Goal: Use online tool/utility

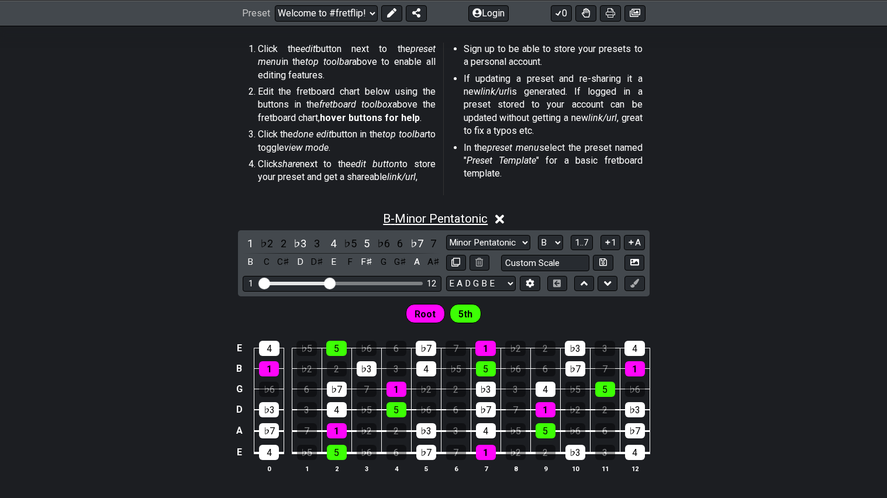
scroll to position [290, 0]
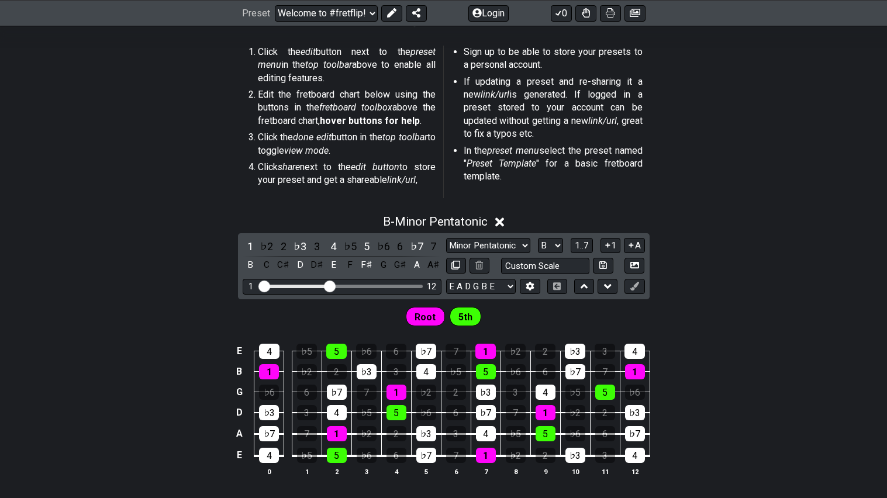
click at [502, 217] on icon at bounding box center [499, 222] width 9 height 12
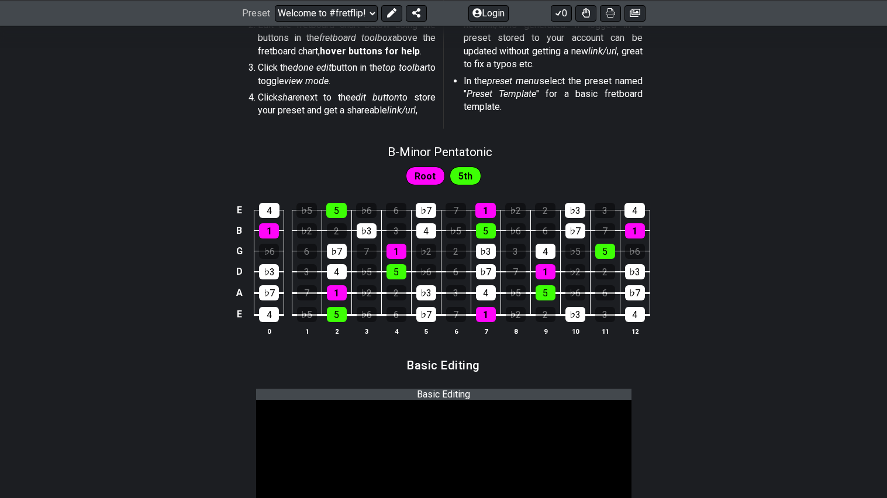
scroll to position [367, 0]
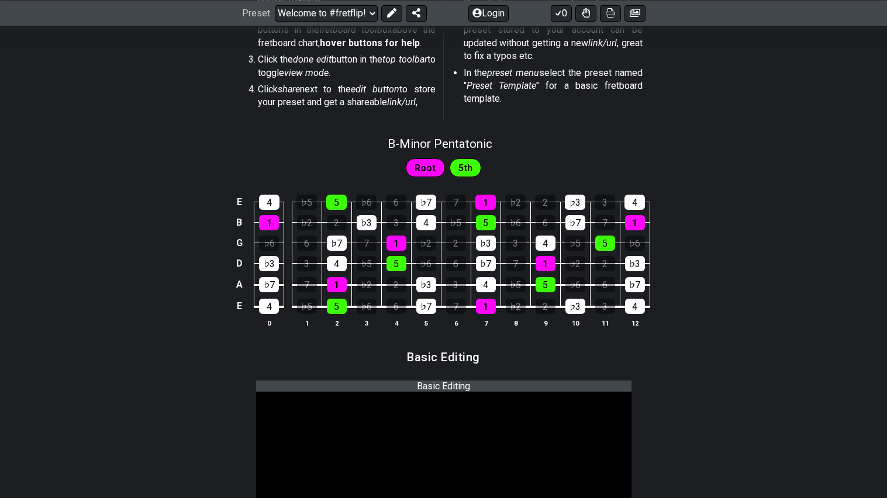
click at [438, 170] on div "Root" at bounding box center [425, 168] width 39 height 19
click at [435, 170] on div "Root" at bounding box center [425, 168] width 39 height 19
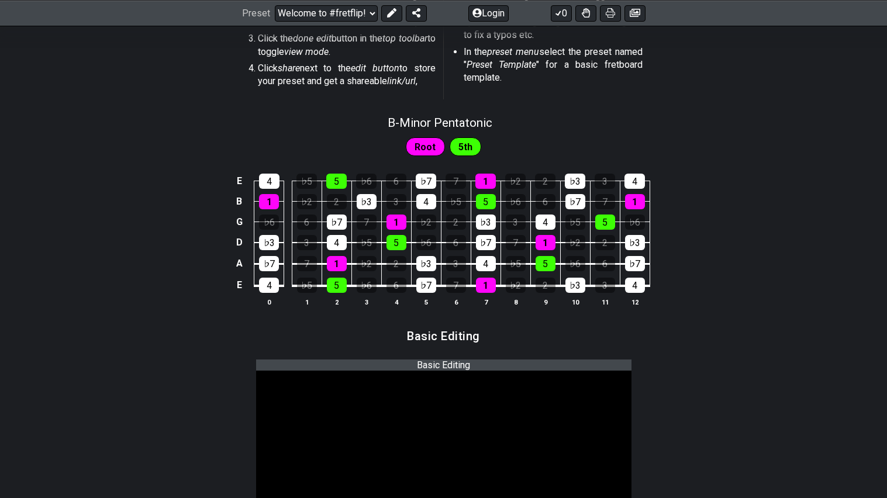
scroll to position [0, 0]
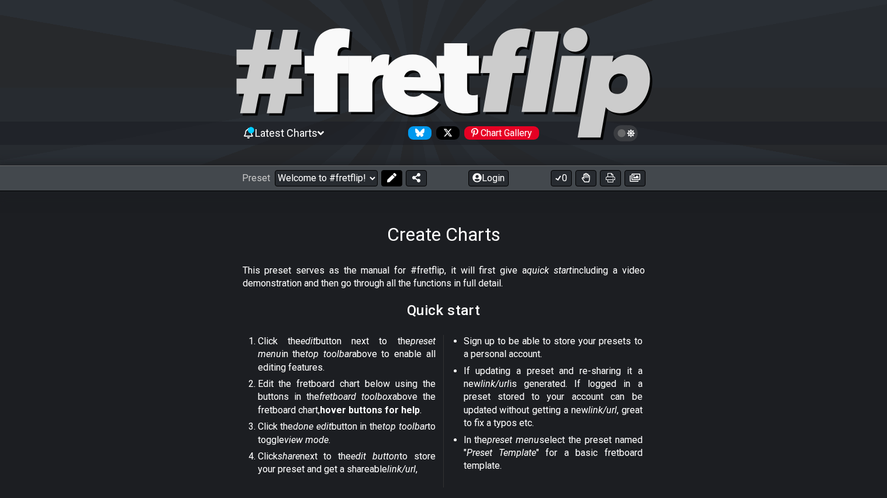
click at [388, 176] on icon at bounding box center [391, 177] width 9 height 9
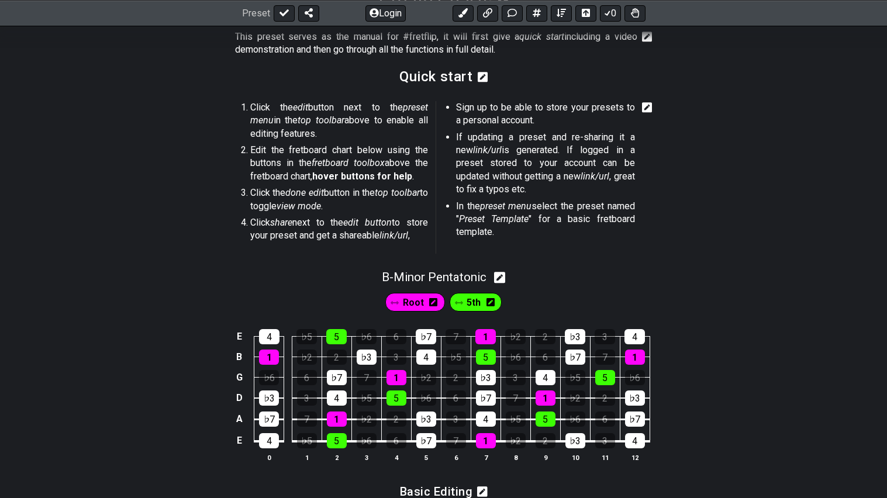
scroll to position [333, 0]
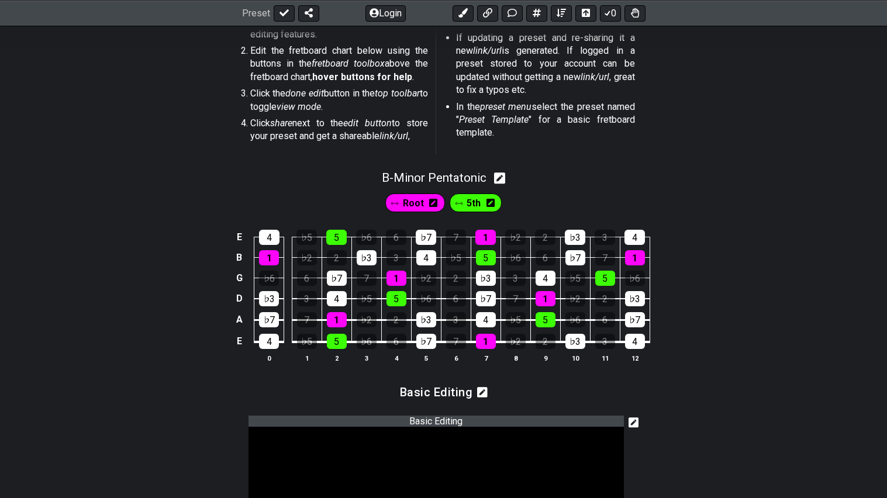
click at [425, 205] on div "Root" at bounding box center [415, 203] width 60 height 19
click at [435, 203] on icon at bounding box center [433, 203] width 8 height 8
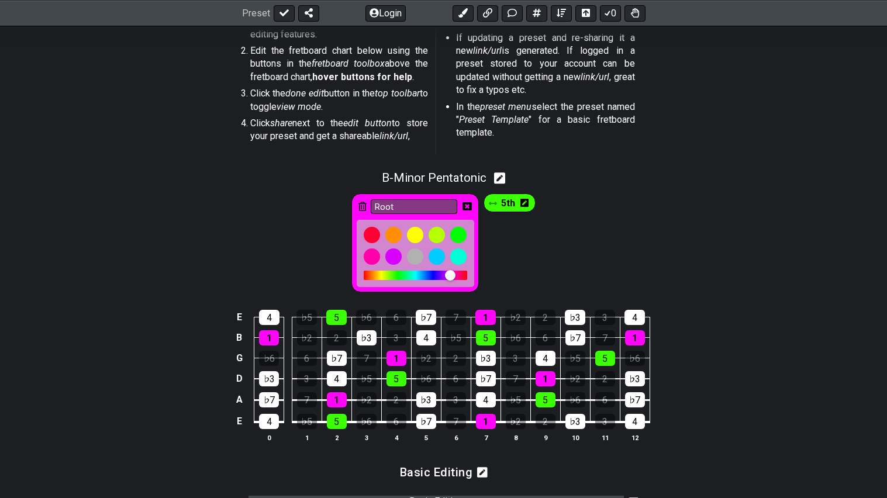
click at [516, 224] on div "Root 5th" at bounding box center [444, 243] width 190 height 104
click at [498, 181] on icon at bounding box center [499, 178] width 11 height 11
select select "B"
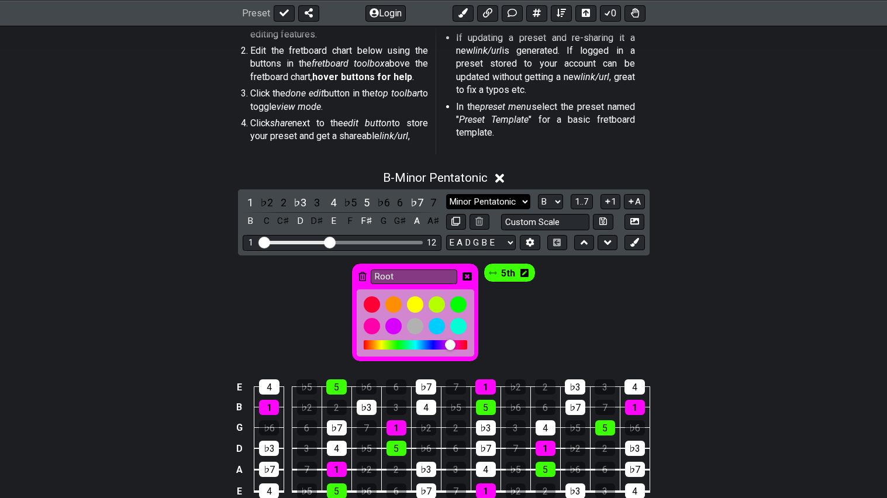
click at [494, 199] on select "Minor Pentatonic Root Minor Pentatonic Major Pentatonic Minor Blues Major Blues…" at bounding box center [488, 202] width 84 height 16
click at [515, 202] on select "Minor Pentatonic Root Minor Pentatonic Major Pentatonic Minor Blues Major Blues…" at bounding box center [488, 202] width 84 height 16
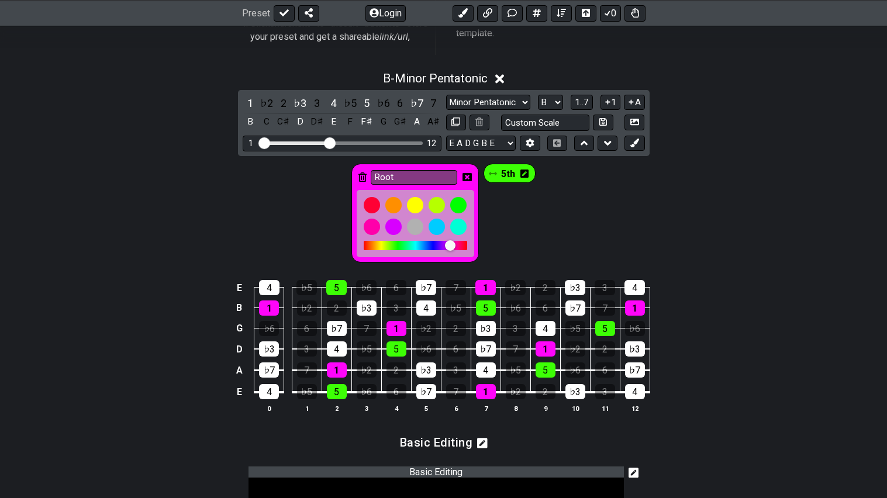
scroll to position [434, 0]
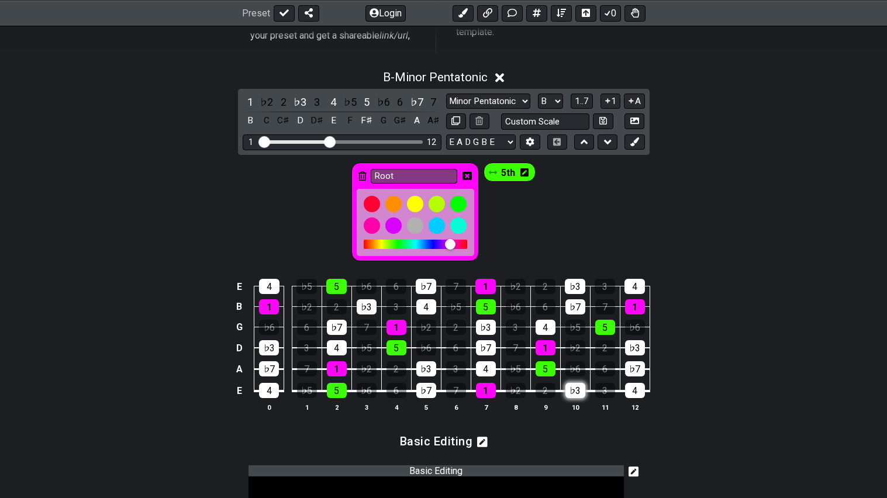
click at [571, 391] on div "♭3" at bounding box center [576, 390] width 20 height 15
click at [560, 260] on div "Root 5th" at bounding box center [443, 209] width 887 height 109
click at [335, 289] on div "5" at bounding box center [336, 286] width 20 height 15
click at [342, 331] on div "♭7" at bounding box center [337, 327] width 20 height 15
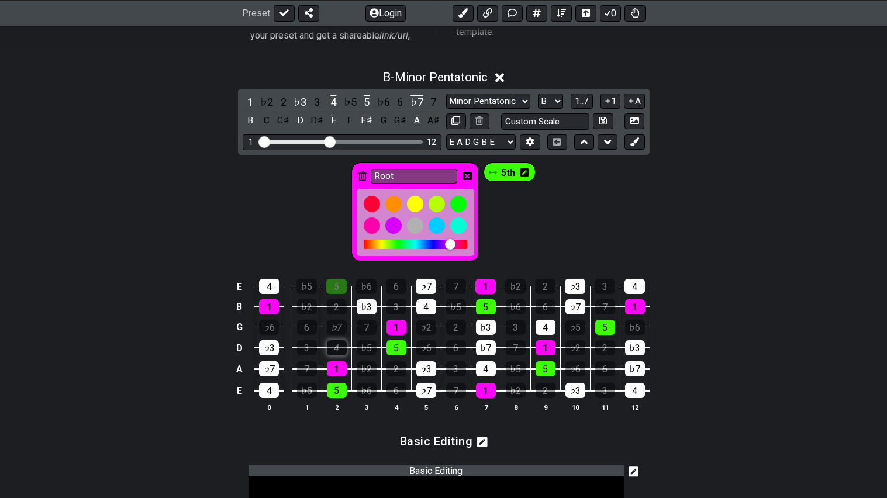
click at [343, 346] on div "4" at bounding box center [337, 347] width 20 height 15
click at [340, 374] on div "1" at bounding box center [337, 368] width 20 height 15
click at [342, 387] on div "5" at bounding box center [337, 390] width 20 height 15
click at [274, 389] on div "4" at bounding box center [269, 390] width 20 height 15
click at [275, 368] on div "♭7" at bounding box center [269, 368] width 20 height 15
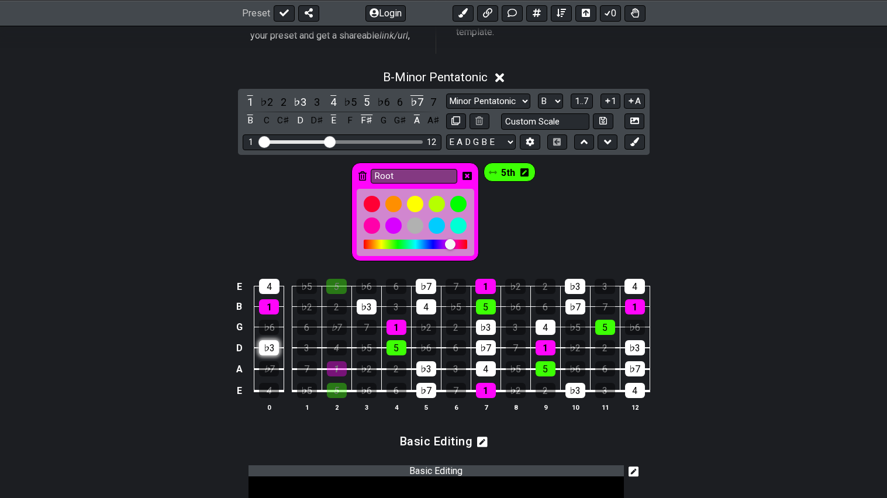
click at [270, 349] on div "♭3" at bounding box center [269, 347] width 20 height 15
click at [274, 299] on div "1" at bounding box center [269, 306] width 20 height 15
click at [273, 291] on div "4" at bounding box center [269, 286] width 20 height 15
click at [374, 305] on div "♭3" at bounding box center [367, 306] width 20 height 15
click at [388, 326] on div "1" at bounding box center [397, 327] width 20 height 15
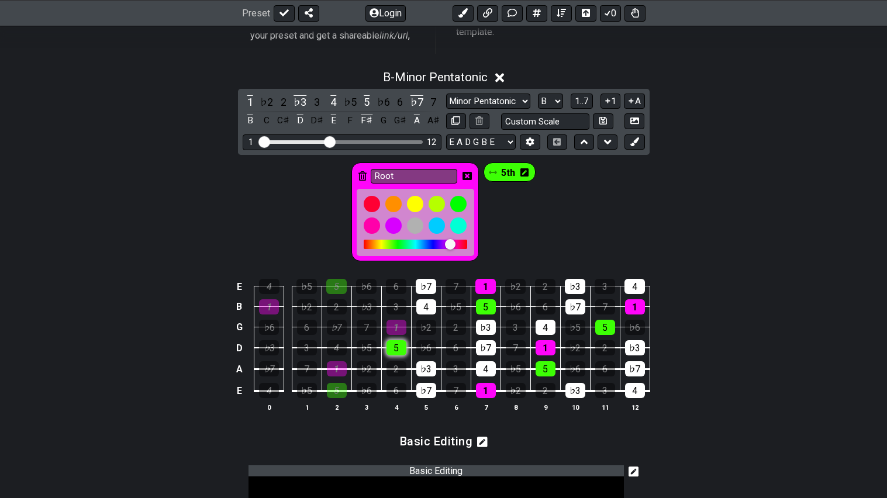
click at [395, 343] on div "5" at bounding box center [397, 347] width 20 height 15
click at [423, 367] on div "♭3" at bounding box center [426, 368] width 20 height 15
click at [434, 385] on div "♭7" at bounding box center [426, 390] width 20 height 15
click at [431, 305] on div "4" at bounding box center [426, 306] width 20 height 15
click at [432, 292] on div "♭7" at bounding box center [426, 286] width 20 height 15
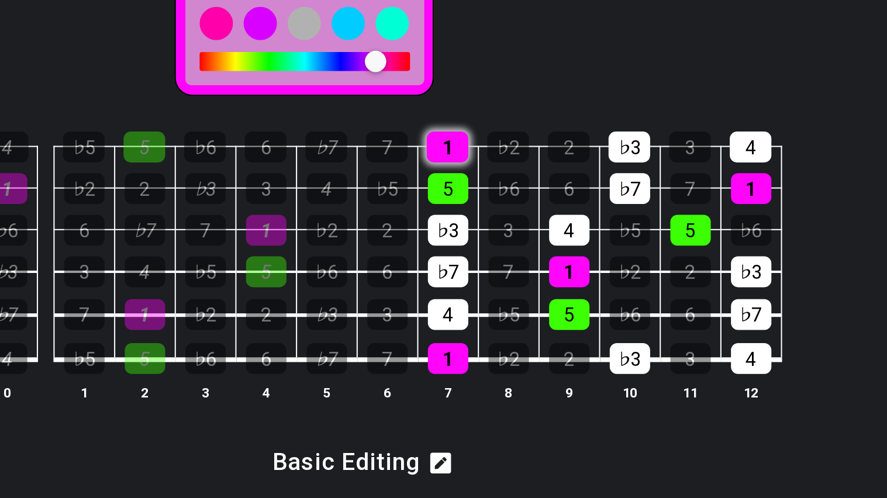
click at [482, 284] on div "1" at bounding box center [486, 286] width 20 height 15
click at [480, 305] on div "5" at bounding box center [486, 306] width 20 height 15
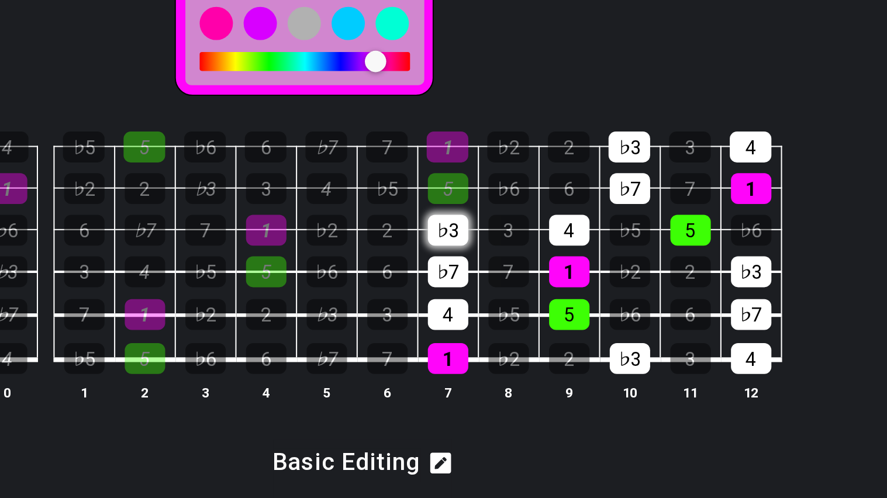
click at [484, 320] on div "♭3" at bounding box center [486, 327] width 20 height 15
click at [490, 354] on div "♭7" at bounding box center [486, 347] width 20 height 15
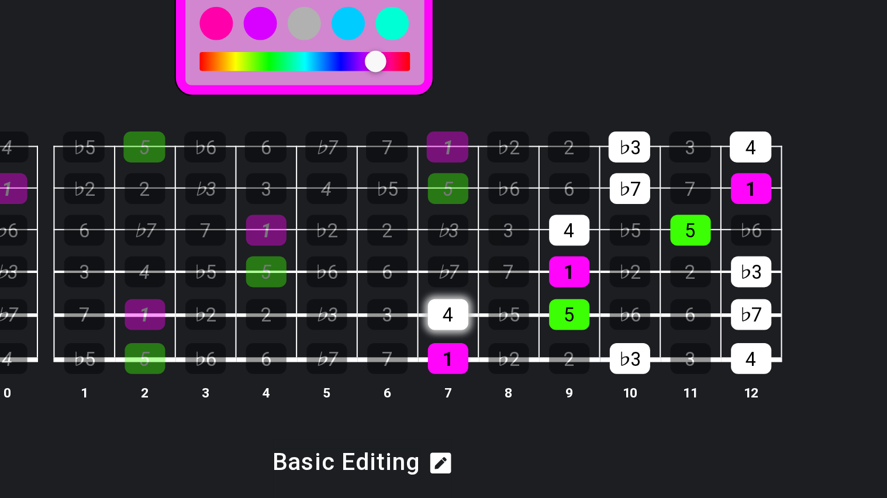
click at [493, 362] on div "4" at bounding box center [486, 368] width 20 height 15
click at [489, 387] on div "1" at bounding box center [486, 390] width 20 height 15
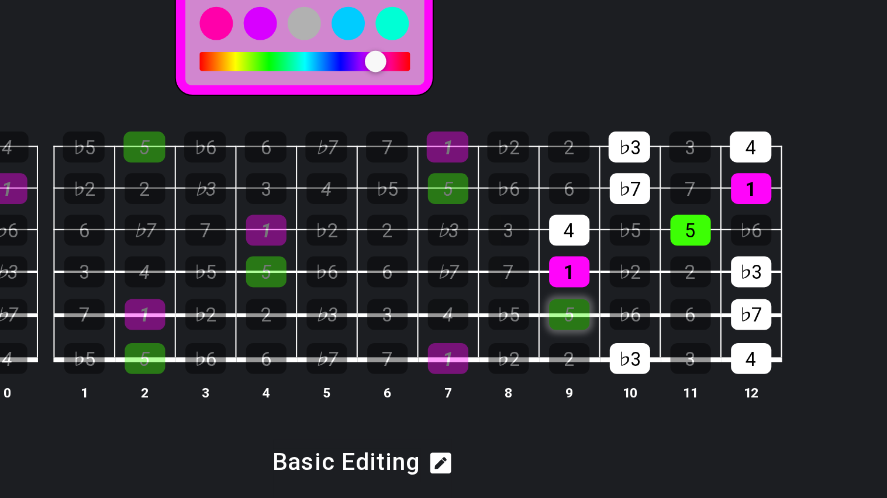
click at [552, 375] on div "5" at bounding box center [546, 368] width 20 height 15
click at [547, 343] on div "1" at bounding box center [546, 347] width 20 height 15
click at [543, 328] on div "4" at bounding box center [546, 327] width 20 height 15
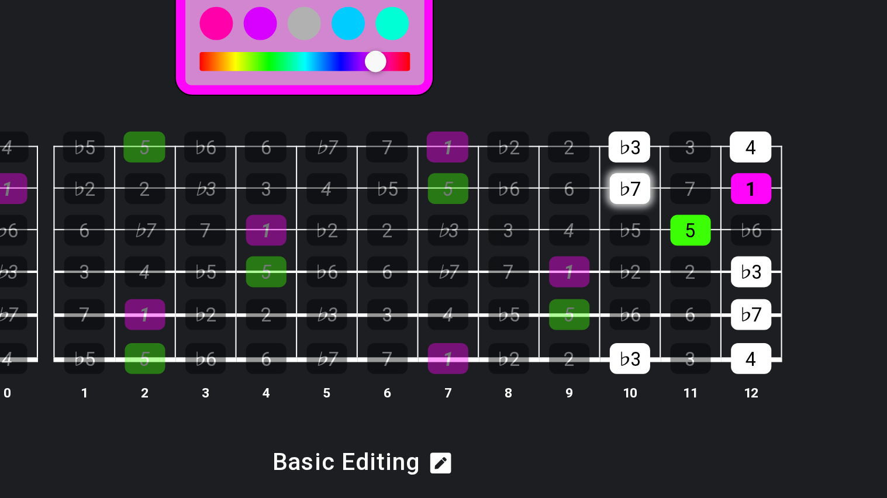
click at [581, 305] on div "♭7" at bounding box center [576, 306] width 20 height 15
click at [578, 292] on div "♭3" at bounding box center [575, 286] width 20 height 15
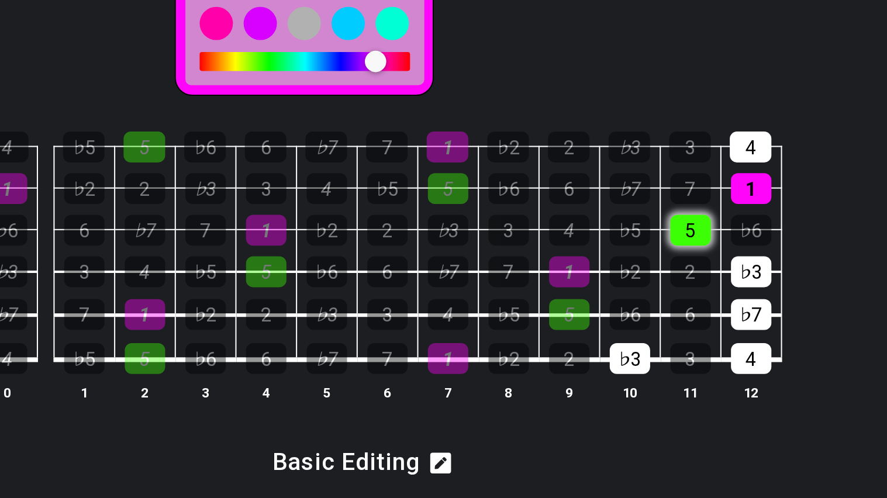
click at [597, 328] on div "5" at bounding box center [605, 327] width 20 height 15
click at [643, 305] on div "1" at bounding box center [635, 306] width 20 height 15
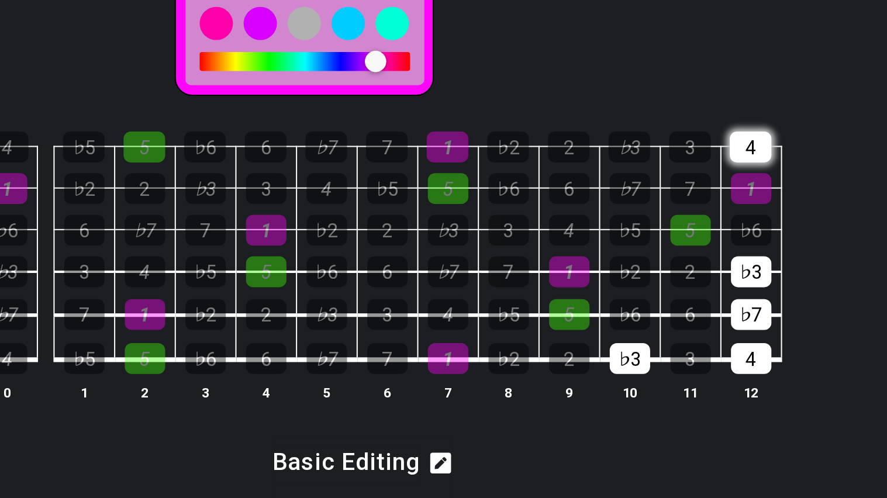
click at [632, 280] on div "4" at bounding box center [635, 286] width 20 height 15
click at [640, 350] on div "♭3" at bounding box center [635, 347] width 20 height 15
click at [636, 359] on td "♭7" at bounding box center [635, 359] width 30 height 22
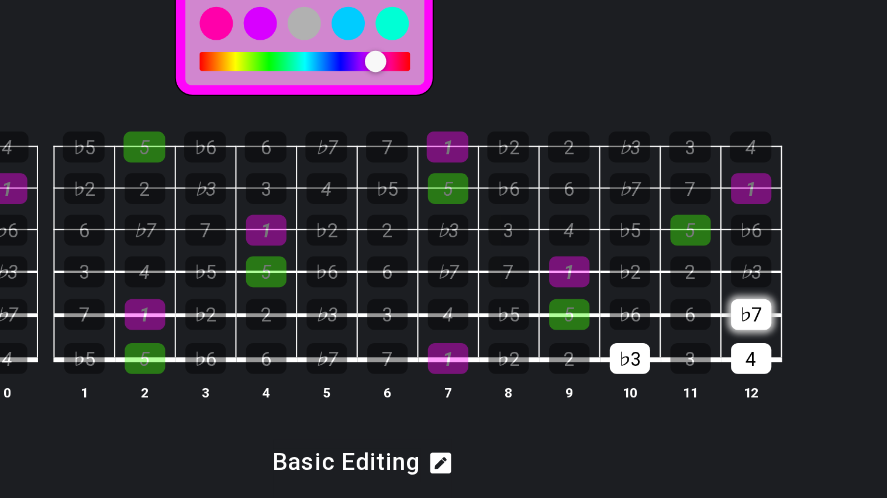
click at [635, 364] on div "♭7" at bounding box center [635, 368] width 20 height 15
click at [584, 389] on div "♭3" at bounding box center [576, 390] width 20 height 15
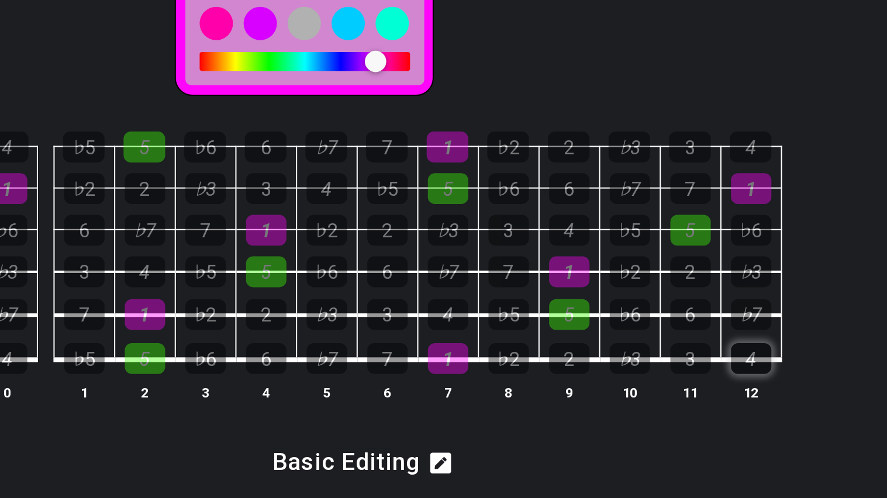
click at [645, 396] on div "4" at bounding box center [635, 390] width 20 height 15
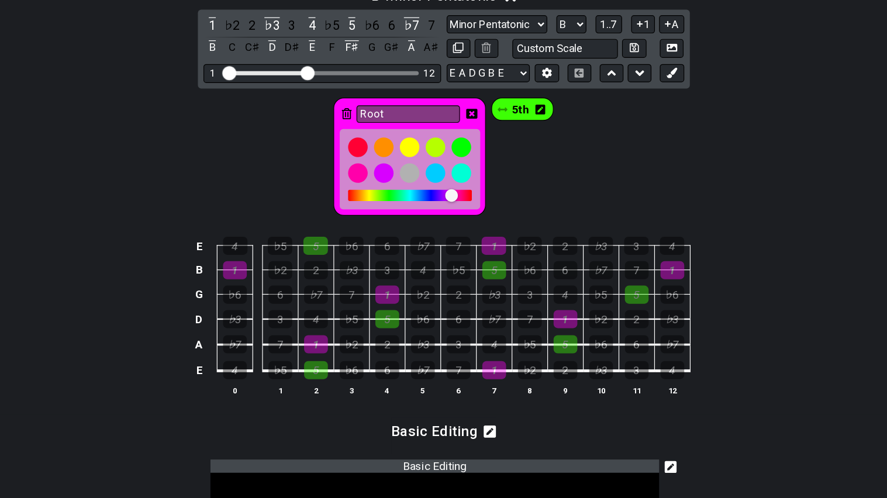
scroll to position [432, 0]
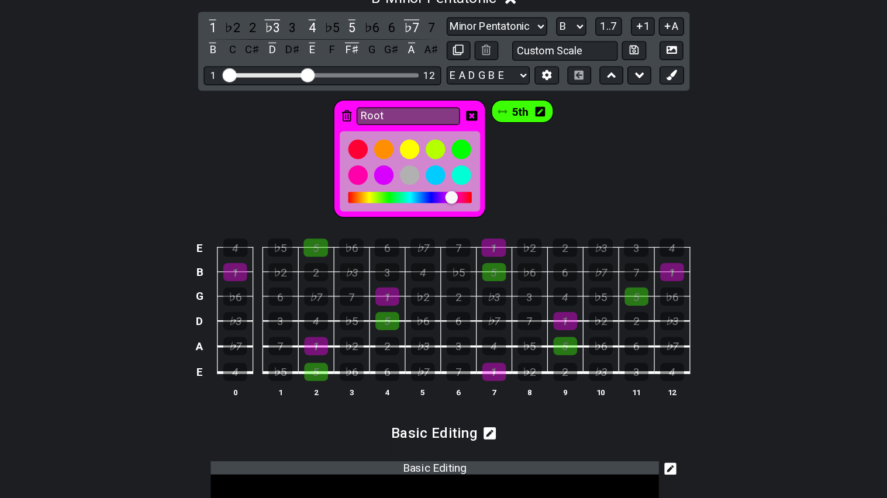
click at [548, 202] on div "Root 5th" at bounding box center [443, 211] width 887 height 109
click at [343, 245] on div "Root 5th" at bounding box center [443, 211] width 887 height 109
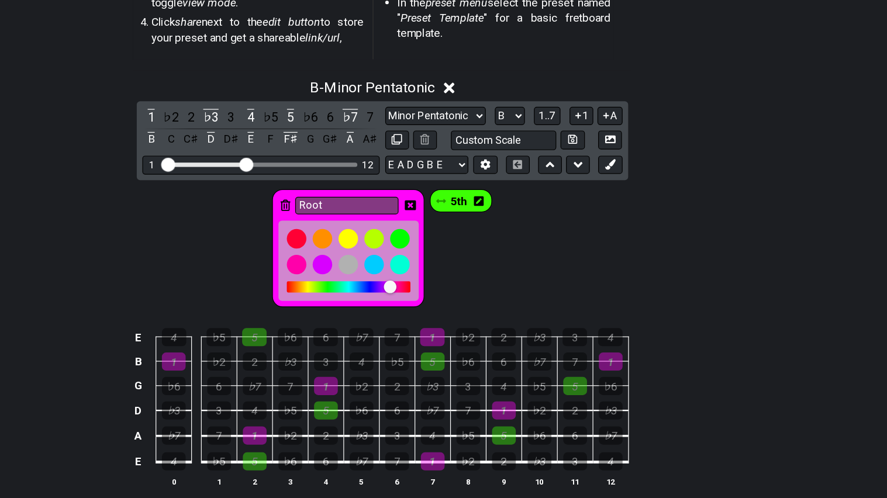
scroll to position [360, 0]
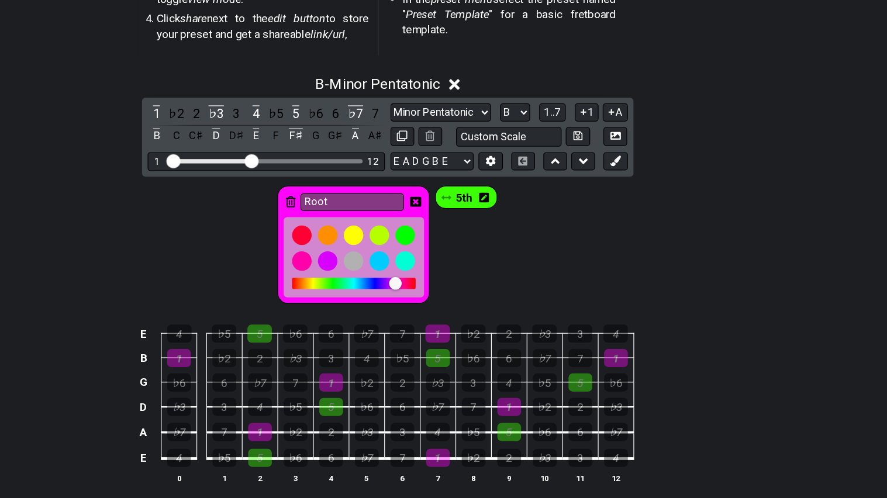
click at [645, 352] on td "4" at bounding box center [635, 350] width 30 height 20
click at [641, 356] on div "4" at bounding box center [635, 360] width 20 height 15
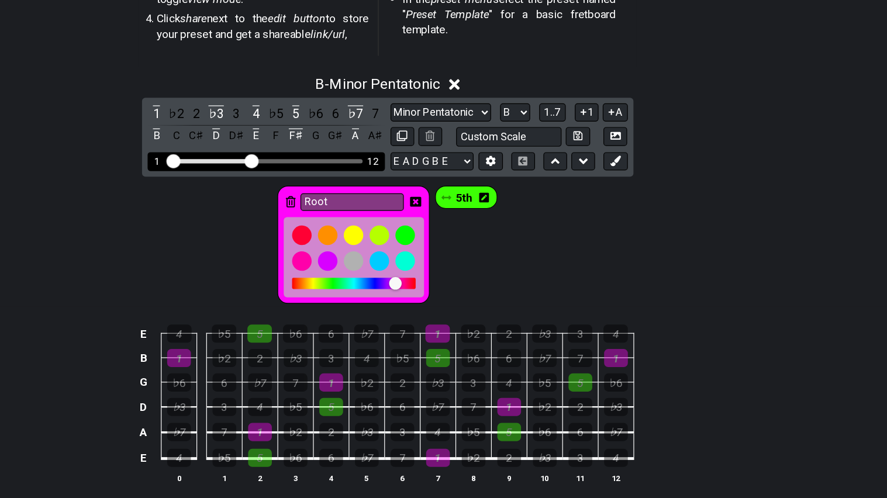
drag, startPoint x: 260, startPoint y: 221, endPoint x: 330, endPoint y: 223, distance: 69.6
click at [330, 223] on div "1 12" at bounding box center [342, 216] width 199 height 16
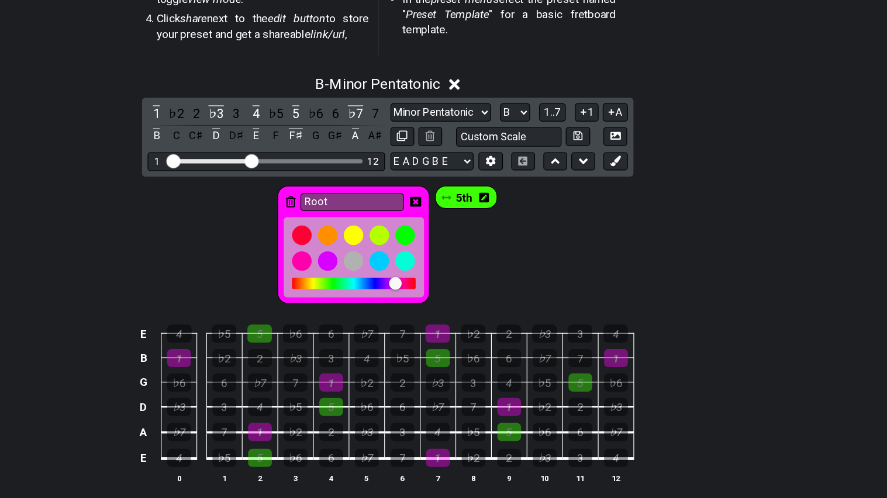
click at [491, 207] on div "1 ♭2 2 ♭3 3 4 ♭5 5 ♭6 6 ♭7 7 B C C♯ D D♯ E F F♯ G G♯ A A♯ Minor Pentatonic Root…" at bounding box center [444, 196] width 412 height 66
click at [497, 213] on select "E A D G B E F♯ B E A D G B E E A D G B E B E A D F♯ B A D G C E A D A D G B E E…" at bounding box center [481, 216] width 70 height 16
click at [526, 218] on icon at bounding box center [530, 215] width 9 height 9
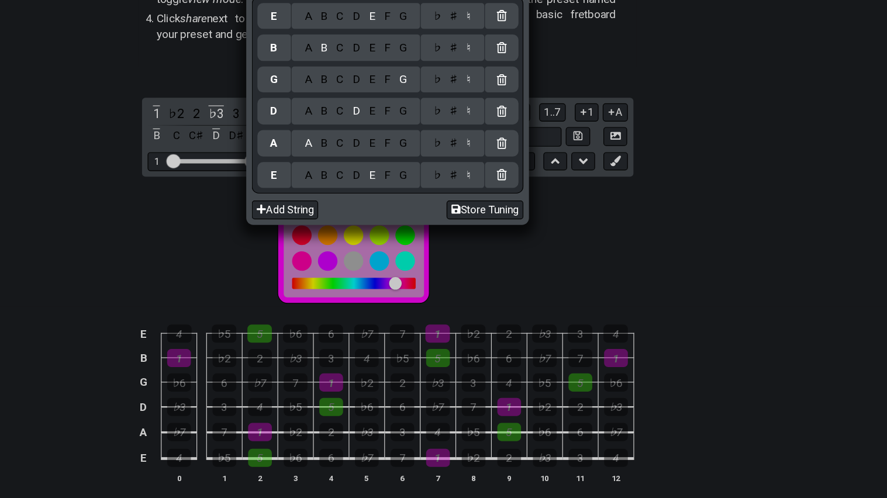
click at [607, 271] on div "Edit tuning, drag & drop to reorder. E A B C D E F G ♭ ♯ ♮ B A B C D E F G ♭ ♯ …" at bounding box center [443, 249] width 887 height 498
click at [480, 283] on div "Edit tuning, drag & drop to reorder. E A B C D E F G ♭ ♯ ♮ B A B C D E F G ♭ ♯ …" at bounding box center [443, 249] width 887 height 498
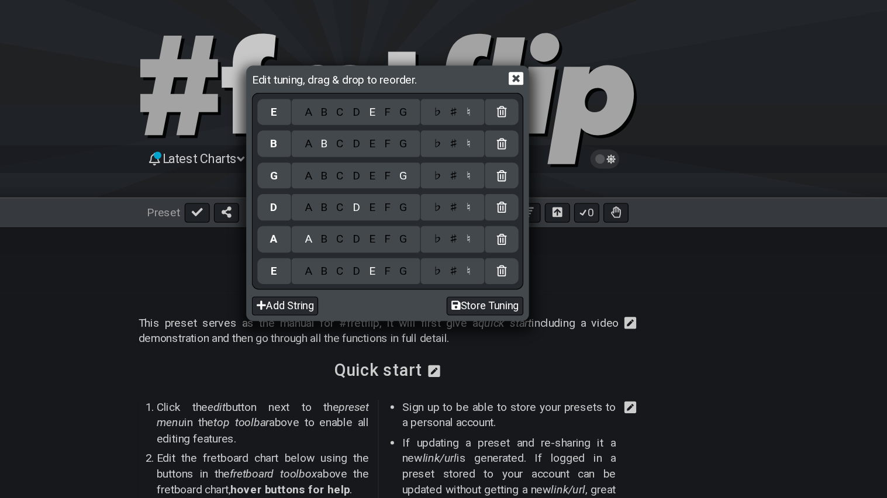
click at [557, 62] on icon at bounding box center [551, 65] width 12 height 11
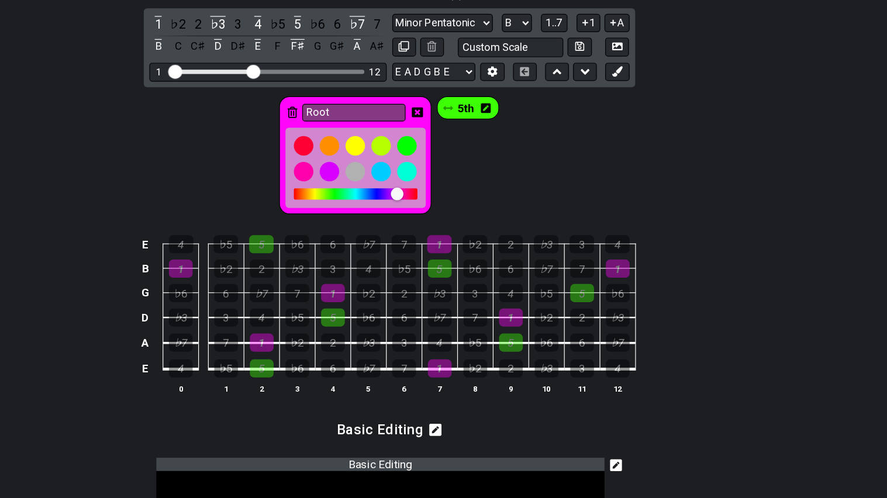
scroll to position [436, 0]
click at [346, 383] on div "5" at bounding box center [337, 388] width 20 height 15
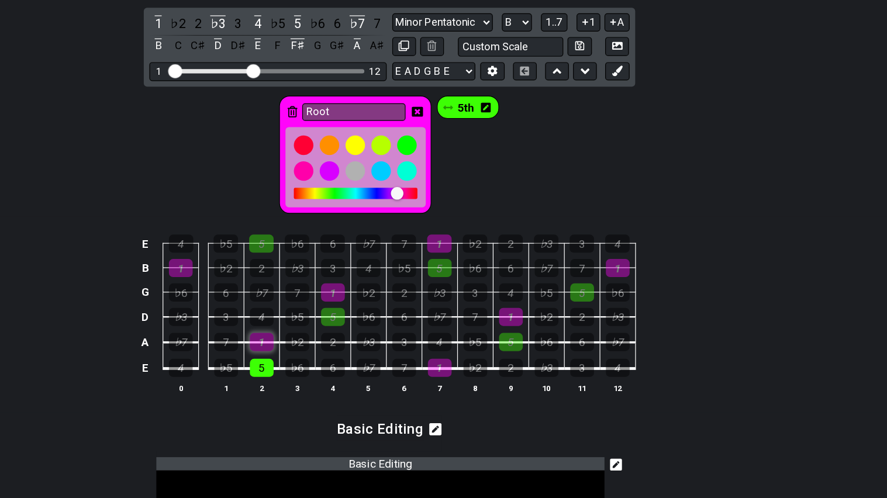
click at [332, 364] on div "1" at bounding box center [337, 367] width 20 height 15
click at [341, 347] on div "4" at bounding box center [337, 346] width 20 height 15
click at [341, 325] on div "♭7" at bounding box center [337, 325] width 20 height 15
click at [335, 303] on div "2" at bounding box center [337, 305] width 20 height 15
click at [337, 290] on div "5" at bounding box center [336, 284] width 20 height 15
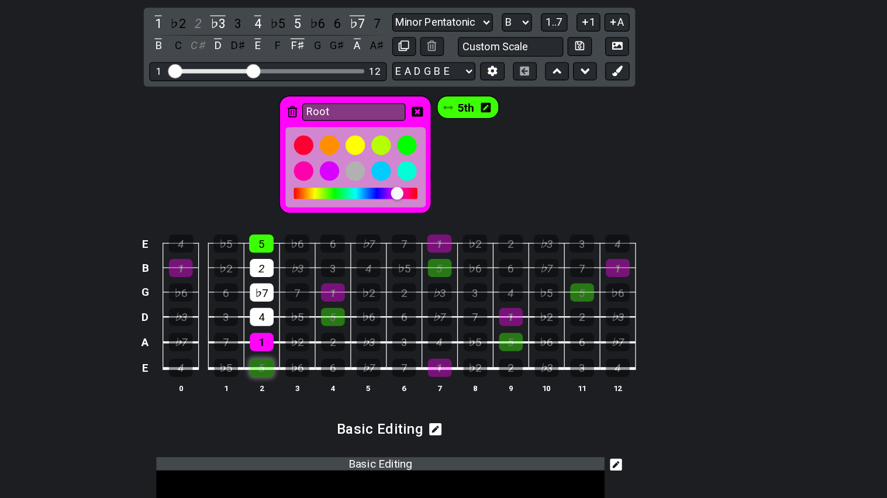
click at [331, 385] on div "5" at bounding box center [337, 388] width 20 height 15
click at [336, 364] on div "1" at bounding box center [337, 367] width 20 height 15
click at [339, 349] on div "4" at bounding box center [337, 346] width 20 height 15
click at [339, 333] on div "♭7" at bounding box center [337, 325] width 20 height 15
click at [342, 312] on div "2" at bounding box center [337, 305] width 20 height 15
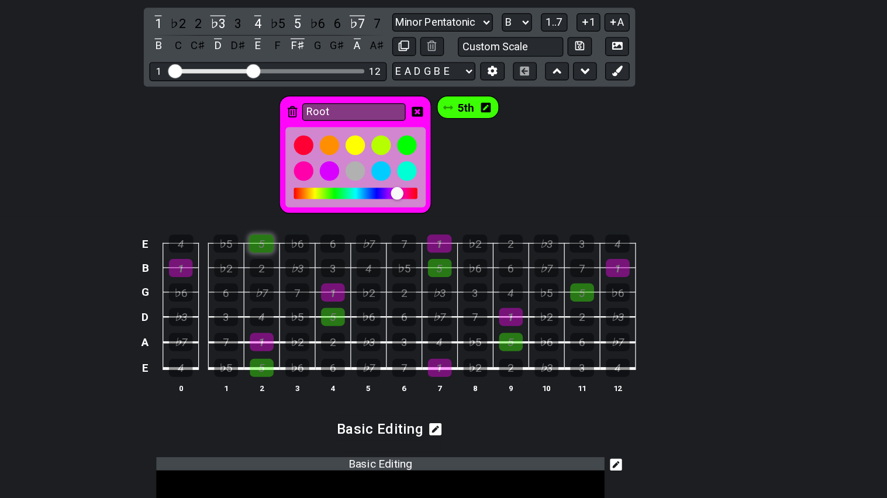
click at [340, 284] on div "5" at bounding box center [336, 284] width 20 height 15
click at [364, 381] on td "♭6" at bounding box center [367, 379] width 30 height 22
click at [364, 384] on div "♭6" at bounding box center [367, 388] width 20 height 15
click at [371, 367] on div "♭2" at bounding box center [367, 367] width 20 height 15
click at [371, 343] on div "♭5" at bounding box center [367, 346] width 20 height 15
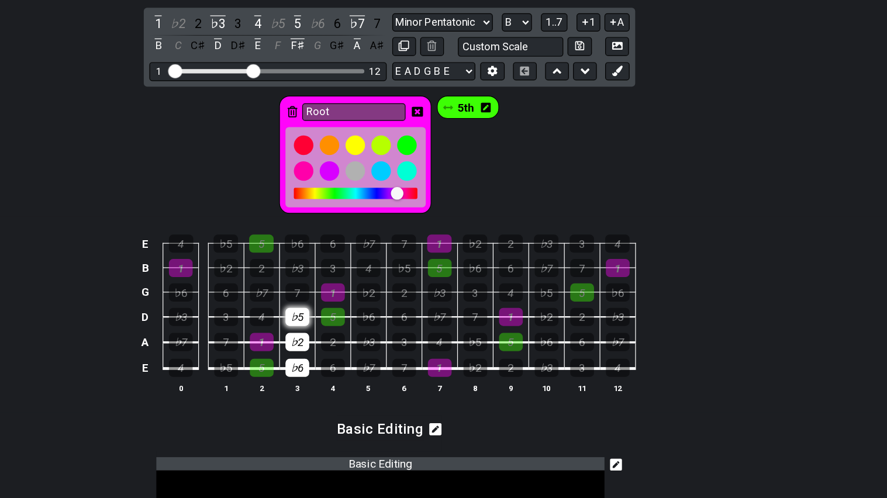
click at [370, 343] on div "♭5" at bounding box center [367, 346] width 20 height 15
click at [367, 329] on div "7" at bounding box center [367, 325] width 20 height 15
click at [369, 307] on div "♭3" at bounding box center [367, 305] width 20 height 15
click at [370, 287] on div "♭6" at bounding box center [366, 284] width 20 height 15
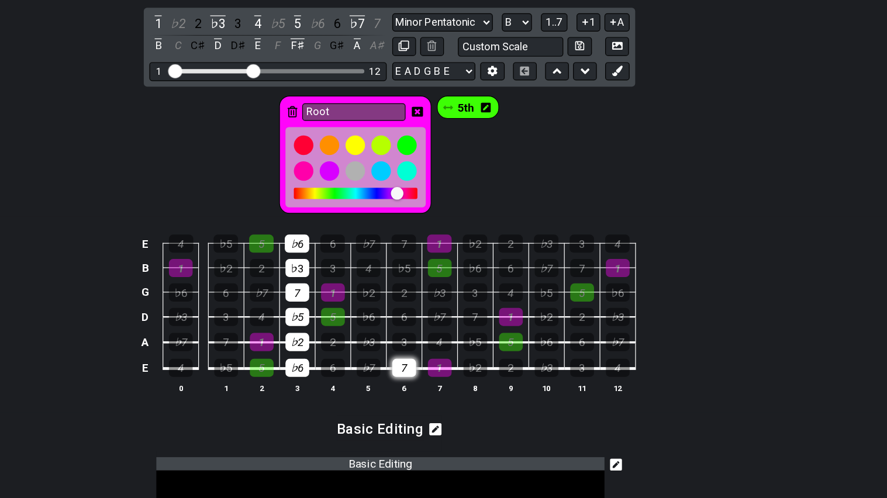
click at [447, 385] on div "7" at bounding box center [456, 388] width 20 height 15
click at [419, 368] on div "♭3" at bounding box center [426, 367] width 20 height 15
click at [427, 352] on div "♭6" at bounding box center [426, 346] width 20 height 15
click at [429, 326] on div "♭2" at bounding box center [426, 325] width 20 height 15
click at [453, 304] on div "♭5" at bounding box center [456, 305] width 20 height 15
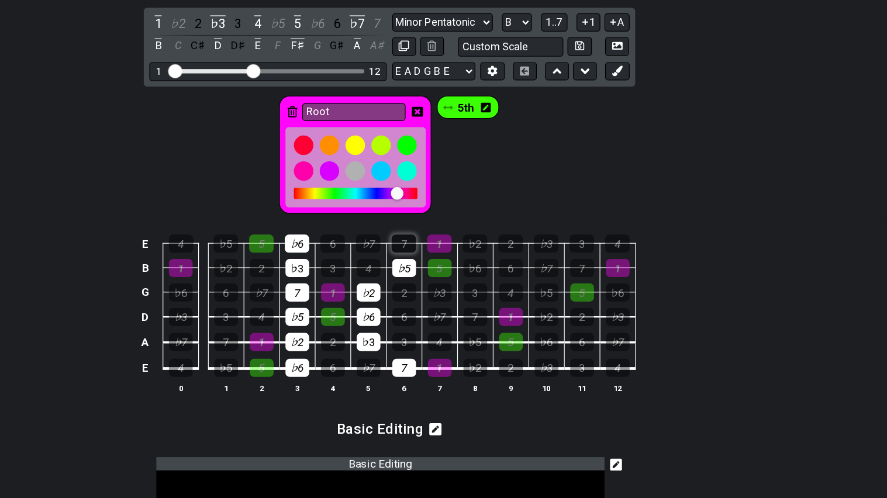
click at [454, 290] on div "7" at bounding box center [456, 284] width 20 height 15
click at [512, 282] on div "♭2" at bounding box center [515, 284] width 20 height 15
click at [516, 301] on div "♭6" at bounding box center [516, 305] width 20 height 15
click at [490, 325] on div "♭3" at bounding box center [486, 325] width 20 height 15
click at [570, 283] on div "♭3" at bounding box center [575, 284] width 20 height 15
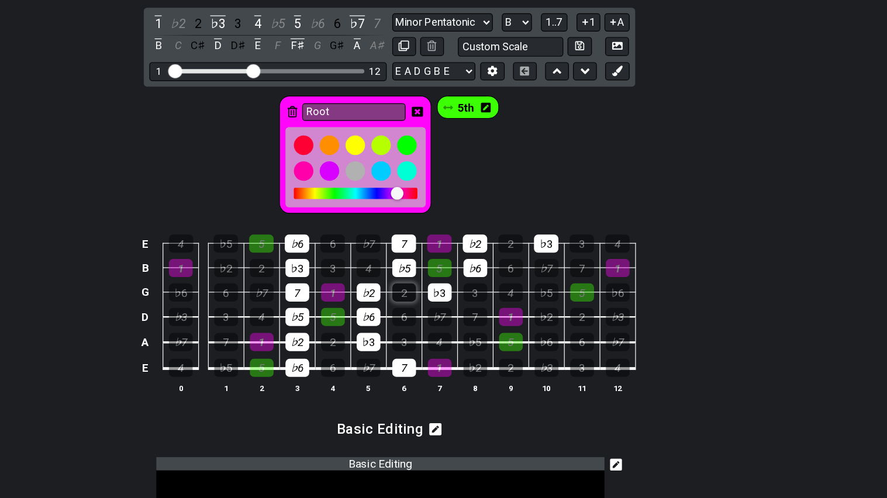
click at [454, 325] on div "2" at bounding box center [456, 325] width 20 height 15
click at [270, 284] on div "4" at bounding box center [269, 284] width 20 height 15
click at [275, 283] on div "4" at bounding box center [269, 284] width 20 height 15
click at [311, 283] on div "♭5" at bounding box center [307, 284] width 20 height 15
click at [277, 384] on div "4" at bounding box center [269, 388] width 20 height 15
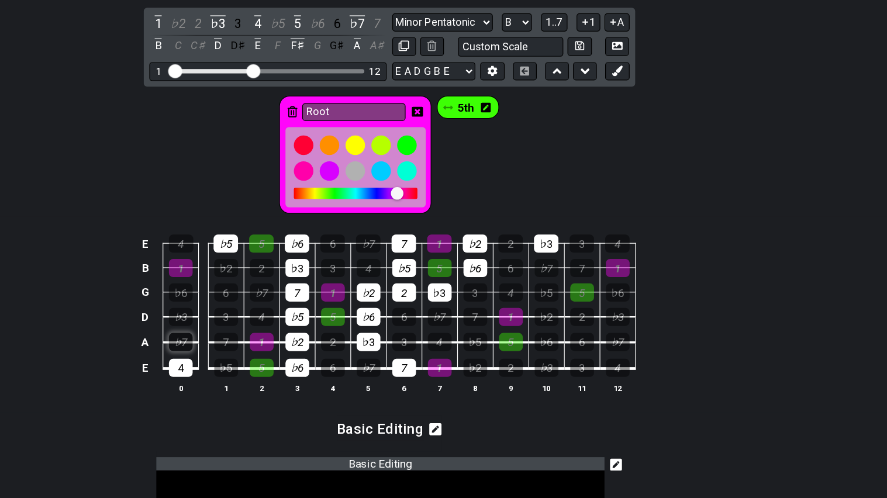
click at [271, 366] on div "♭7" at bounding box center [269, 367] width 20 height 15
click at [309, 324] on div "6" at bounding box center [307, 325] width 20 height 15
click at [311, 345] on div "3" at bounding box center [307, 346] width 20 height 15
click at [511, 385] on div "♭2" at bounding box center [516, 388] width 20 height 15
click at [574, 328] on div "♭5" at bounding box center [576, 325] width 20 height 15
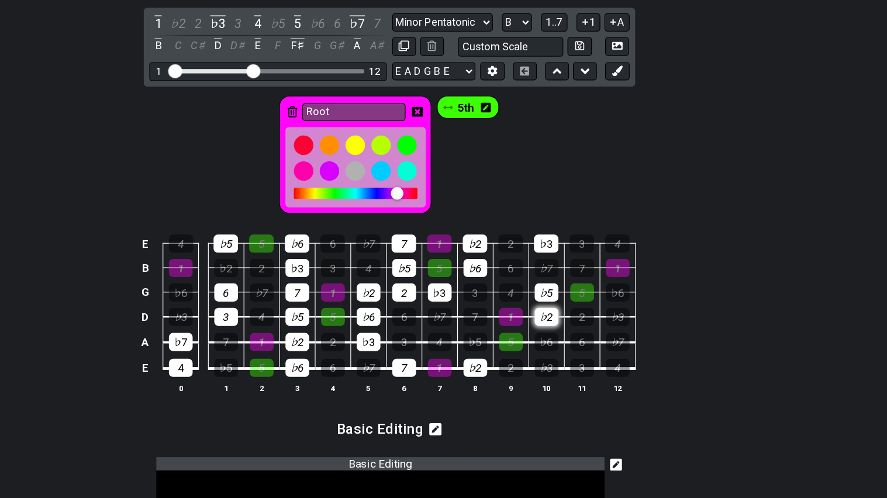
click at [573, 339] on div "♭2" at bounding box center [576, 346] width 20 height 15
click at [631, 330] on div "♭6" at bounding box center [635, 325] width 20 height 15
click at [631, 340] on div "♭3" at bounding box center [635, 346] width 20 height 15
click at [596, 393] on div "3" at bounding box center [605, 388] width 20 height 15
click at [512, 363] on div "♭5" at bounding box center [516, 367] width 20 height 15
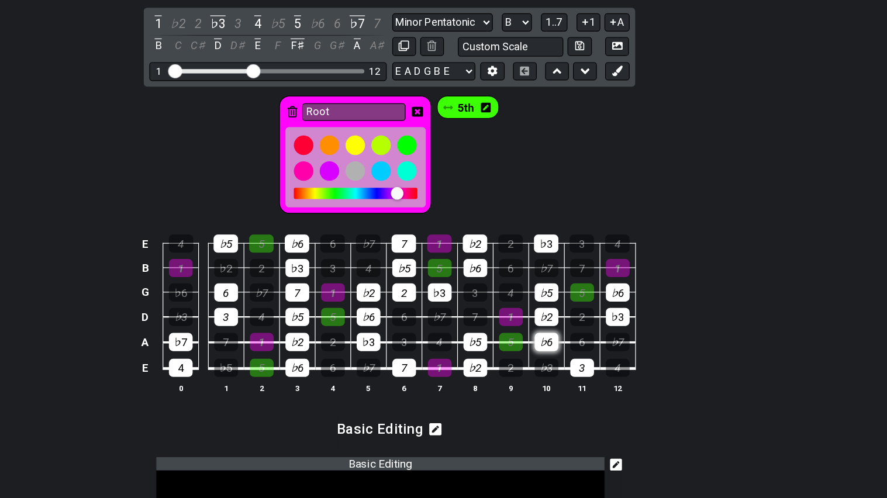
click at [568, 370] on div "♭6" at bounding box center [576, 367] width 20 height 15
click at [639, 373] on div "♭7" at bounding box center [635, 367] width 20 height 15
click at [631, 311] on div "1" at bounding box center [635, 305] width 20 height 15
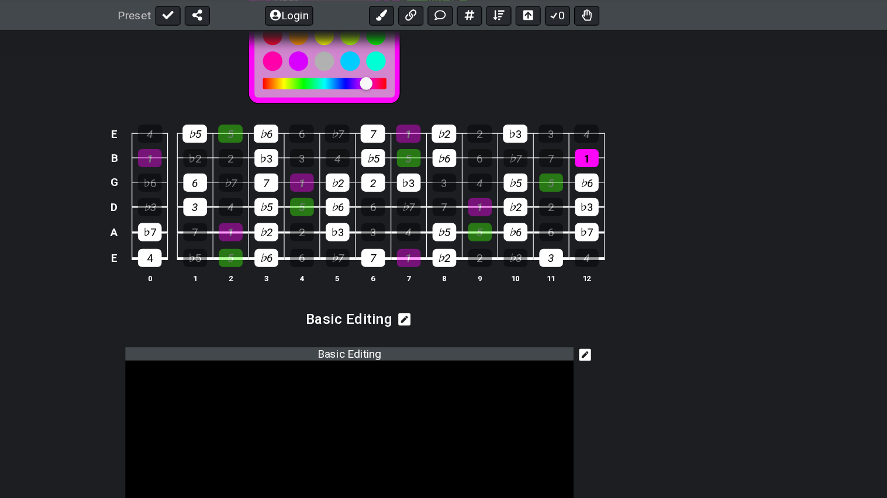
scroll to position [608, 0]
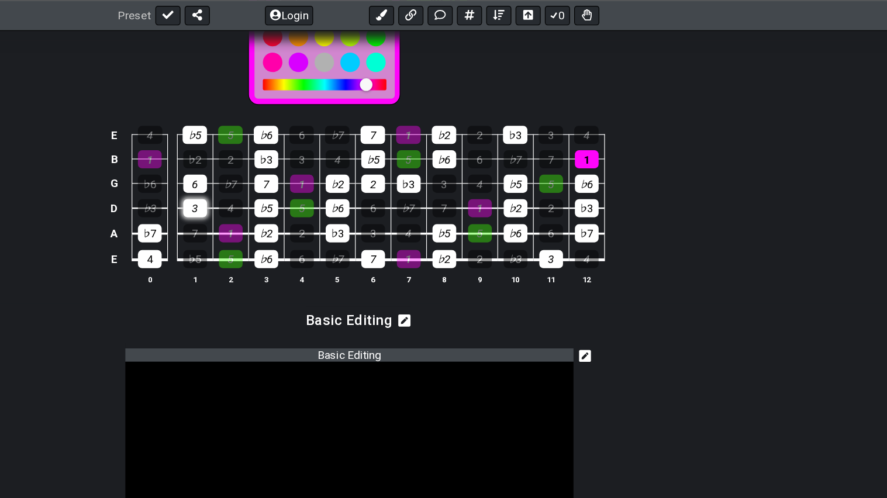
click at [304, 179] on div "3" at bounding box center [307, 174] width 20 height 15
click at [309, 154] on div "6" at bounding box center [307, 153] width 20 height 15
click at [302, 112] on div "♭5" at bounding box center [307, 112] width 20 height 15
click at [274, 195] on div "♭7" at bounding box center [269, 195] width 20 height 15
click at [273, 213] on div "4" at bounding box center [269, 216] width 20 height 15
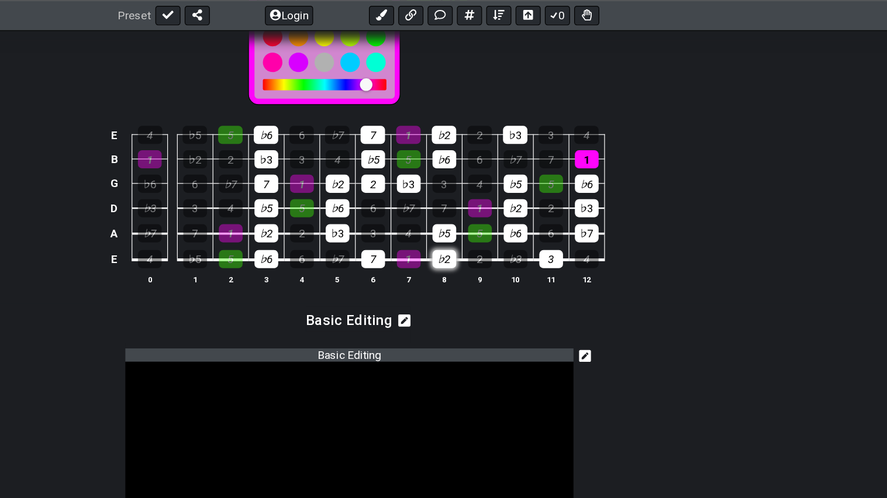
click at [508, 213] on div "♭2" at bounding box center [516, 216] width 20 height 15
click at [489, 148] on div "♭3" at bounding box center [486, 153] width 20 height 15
click at [514, 189] on div "♭5" at bounding box center [516, 195] width 20 height 15
click at [519, 139] on div "♭6" at bounding box center [516, 133] width 20 height 15
click at [518, 115] on div "♭2" at bounding box center [515, 112] width 20 height 15
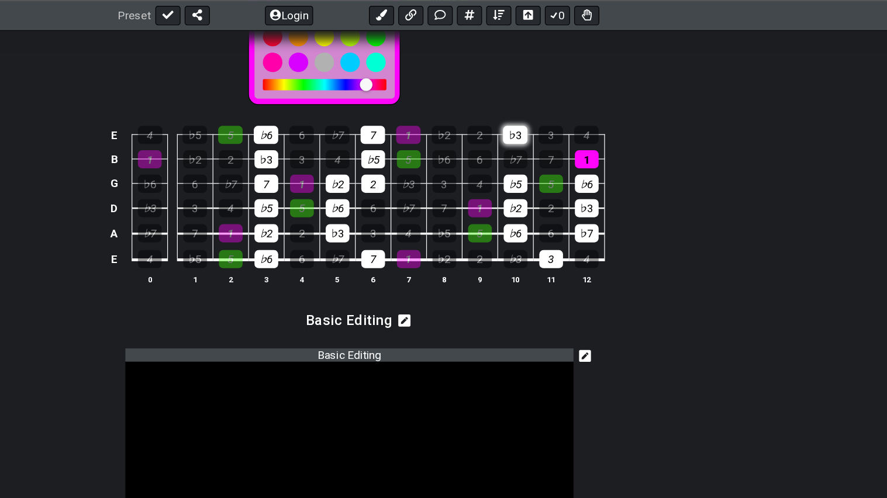
click at [583, 109] on div "♭3" at bounding box center [575, 112] width 20 height 15
click at [567, 150] on div "♭5" at bounding box center [576, 153] width 20 height 15
click at [573, 167] on div "♭2" at bounding box center [576, 174] width 20 height 15
click at [574, 184] on td "♭6" at bounding box center [575, 185] width 30 height 22
click at [581, 190] on div "♭6" at bounding box center [576, 195] width 20 height 15
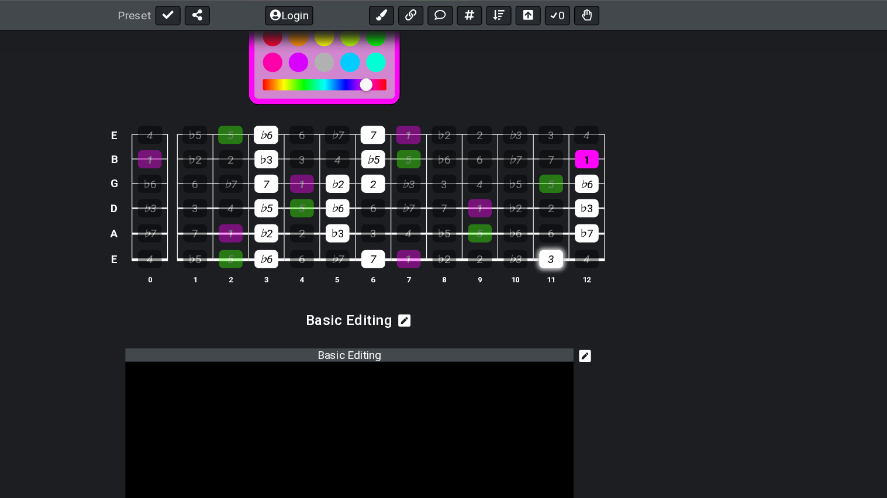
click at [607, 218] on div "3" at bounding box center [605, 216] width 20 height 15
click at [626, 190] on div "♭7" at bounding box center [635, 195] width 20 height 15
click at [631, 185] on td "♭7" at bounding box center [635, 185] width 30 height 22
click at [645, 164] on td "♭3" at bounding box center [635, 164] width 30 height 21
click at [646, 167] on td "♭3" at bounding box center [635, 164] width 30 height 21
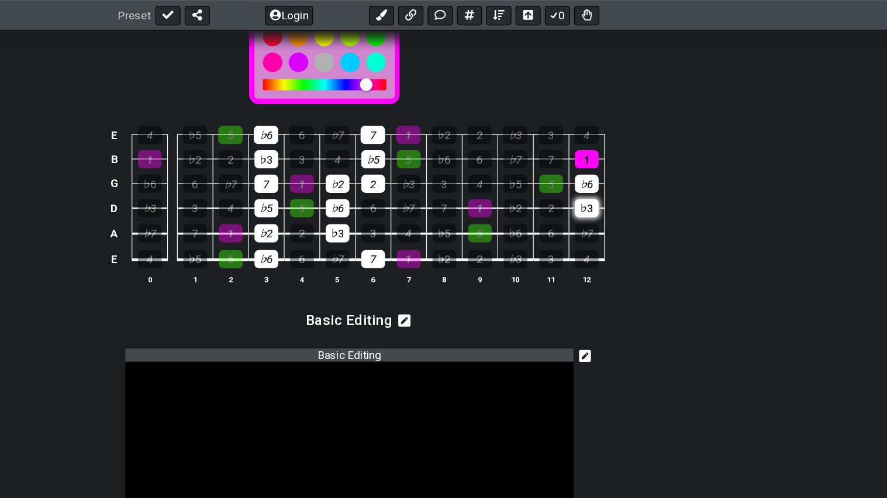
click at [644, 170] on div "♭3" at bounding box center [635, 174] width 20 height 15
click at [639, 159] on div "♭6" at bounding box center [635, 153] width 20 height 15
click at [636, 139] on div "1" at bounding box center [635, 133] width 20 height 15
click at [553, 95] on td "2" at bounding box center [546, 102] width 30 height 20
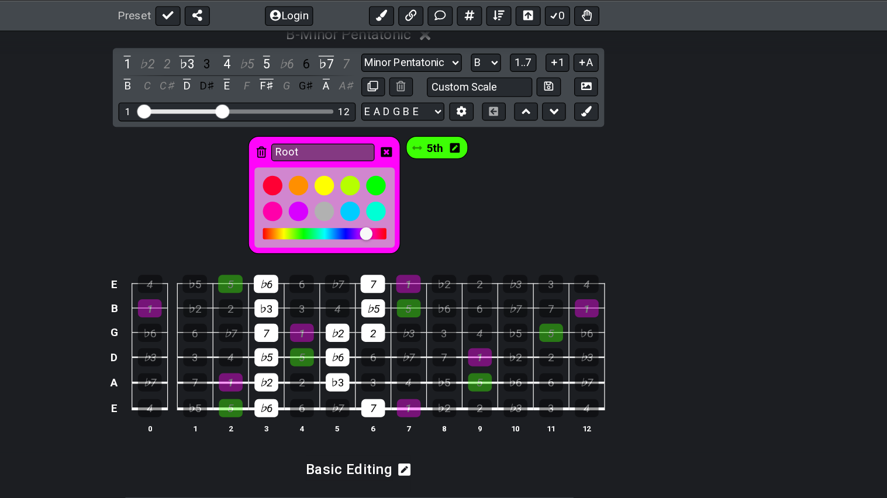
scroll to position [480, 0]
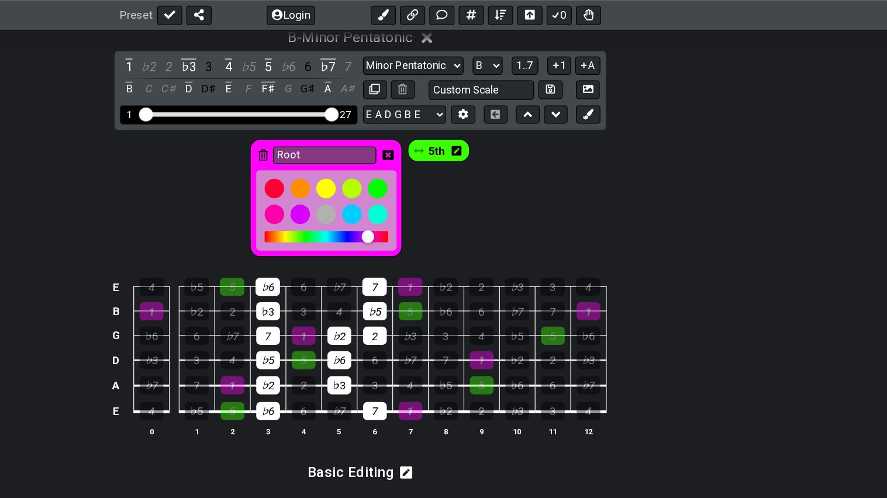
drag, startPoint x: 327, startPoint y: 97, endPoint x: 677, endPoint y: 64, distance: 351.8
click at [425, 95] on input "Visible fret range" at bounding box center [342, 95] width 166 height 0
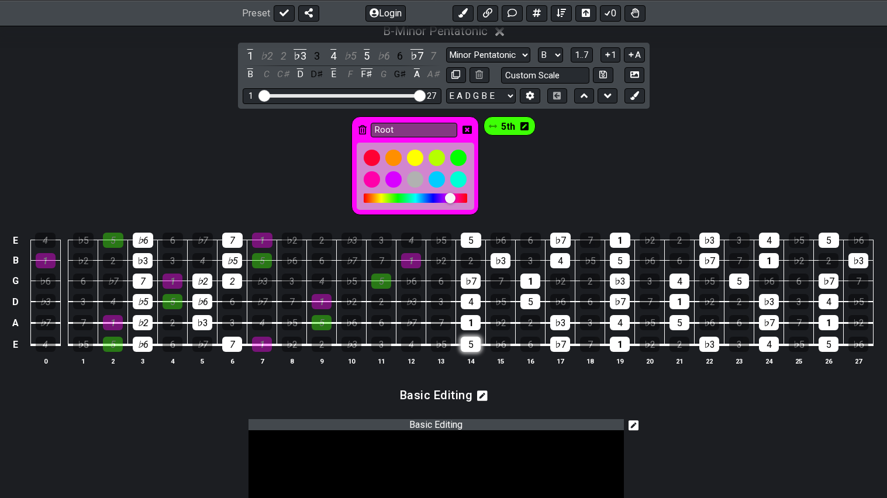
click at [471, 343] on div "5" at bounding box center [471, 344] width 20 height 15
click at [473, 330] on div "1" at bounding box center [471, 322] width 20 height 15
click at [480, 302] on div "4" at bounding box center [471, 301] width 20 height 15
click at [470, 280] on div "♭7" at bounding box center [471, 281] width 20 height 15
click at [494, 255] on div "♭3" at bounding box center [501, 260] width 20 height 15
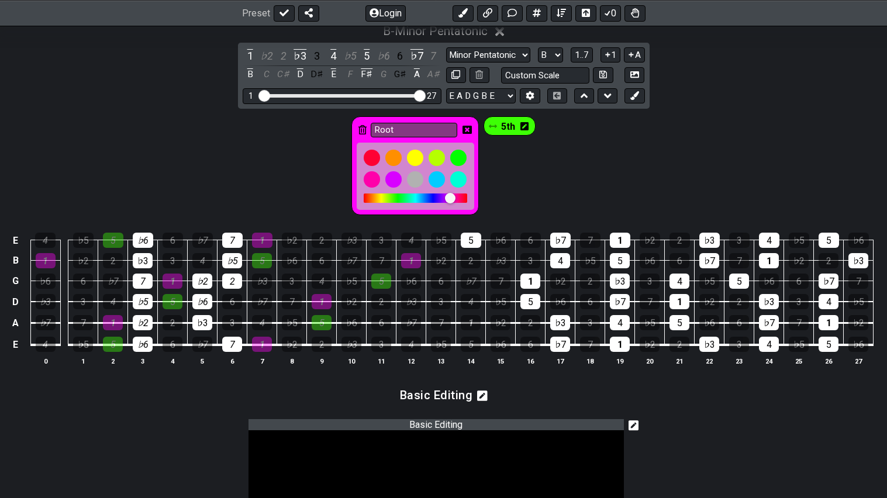
click at [473, 248] on td "2" at bounding box center [471, 250] width 30 height 20
click at [474, 245] on div "5" at bounding box center [471, 240] width 20 height 15
click at [567, 243] on div "♭7" at bounding box center [560, 240] width 20 height 15
click at [554, 262] on div "4" at bounding box center [560, 260] width 20 height 15
click at [539, 276] on div "1" at bounding box center [531, 281] width 20 height 15
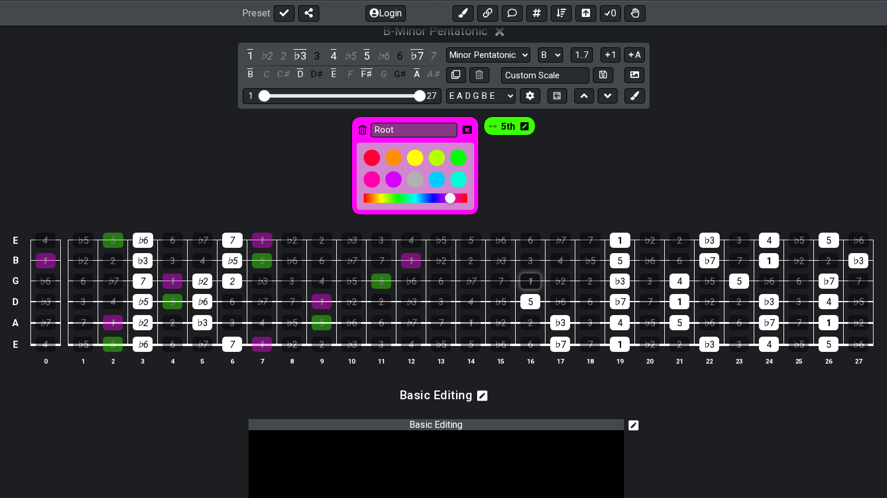
click at [535, 284] on div "1" at bounding box center [531, 281] width 20 height 15
click at [529, 305] on div "5" at bounding box center [531, 301] width 20 height 15
click at [553, 337] on div "♭7" at bounding box center [560, 344] width 20 height 15
click at [556, 329] on div "♭3" at bounding box center [560, 322] width 20 height 15
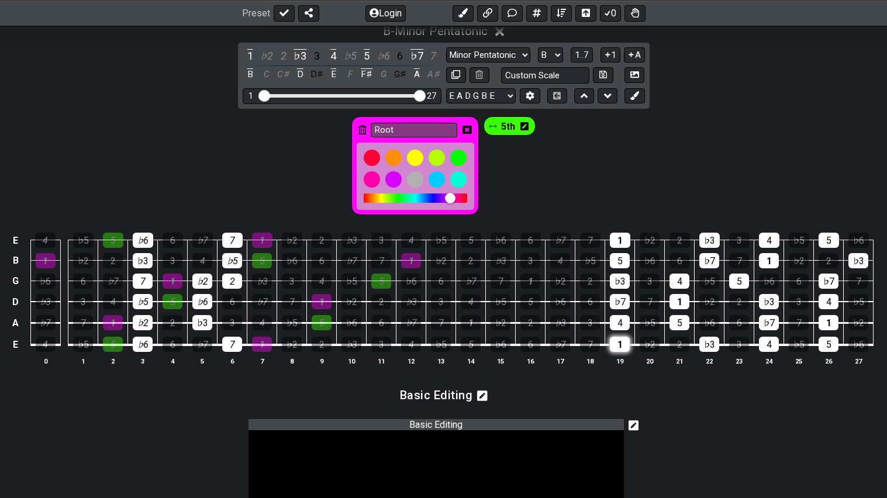
click at [613, 346] on div "1" at bounding box center [620, 344] width 20 height 15
click at [620, 328] on div "4" at bounding box center [620, 322] width 20 height 15
click at [621, 308] on div "♭7" at bounding box center [620, 301] width 20 height 15
click at [618, 249] on td "5" at bounding box center [620, 250] width 30 height 20
click at [621, 257] on div "5" at bounding box center [620, 260] width 20 height 15
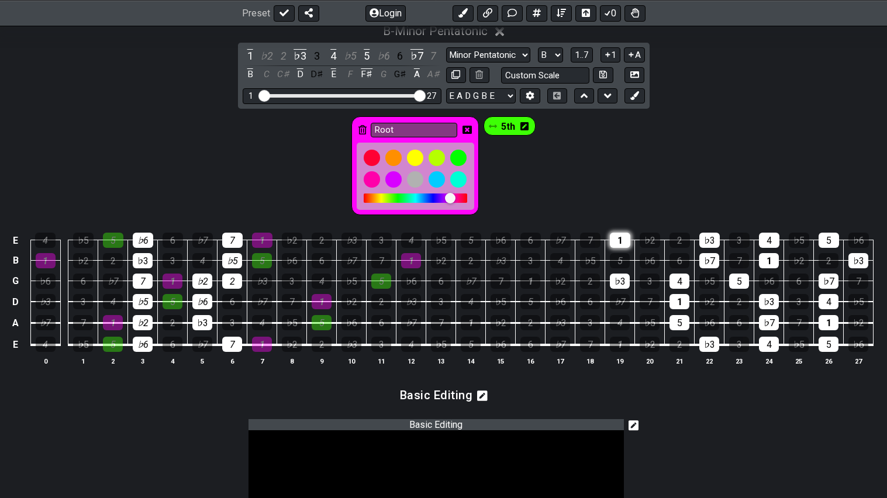
click at [621, 234] on div "1" at bounding box center [620, 240] width 20 height 15
click at [628, 282] on div "♭3" at bounding box center [620, 281] width 20 height 15
click at [667, 284] on td "1" at bounding box center [680, 291] width 30 height 21
click at [674, 287] on div "4" at bounding box center [680, 281] width 20 height 15
click at [680, 298] on div "1" at bounding box center [680, 301] width 20 height 15
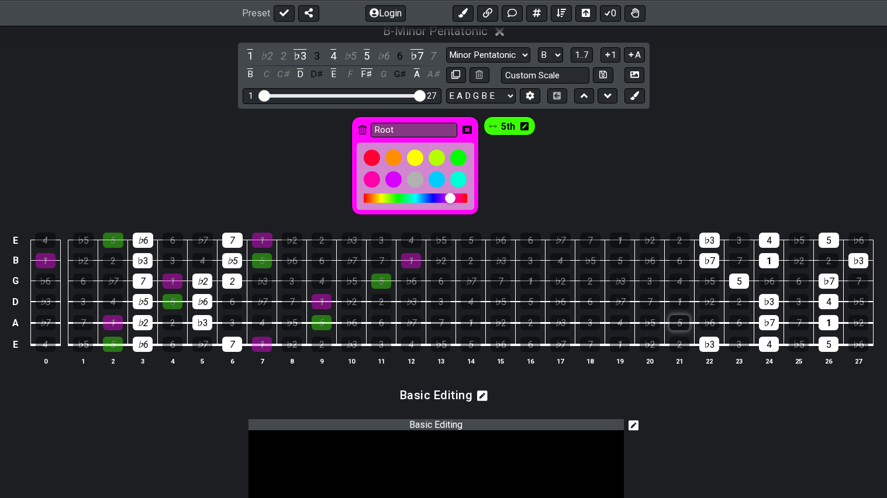
click at [681, 315] on div "5" at bounding box center [680, 322] width 20 height 15
click at [707, 346] on div "♭3" at bounding box center [710, 344] width 20 height 15
click at [717, 256] on div "♭7" at bounding box center [710, 260] width 20 height 15
click at [715, 244] on div "♭3" at bounding box center [710, 240] width 20 height 15
click at [738, 278] on div "5" at bounding box center [739, 281] width 20 height 15
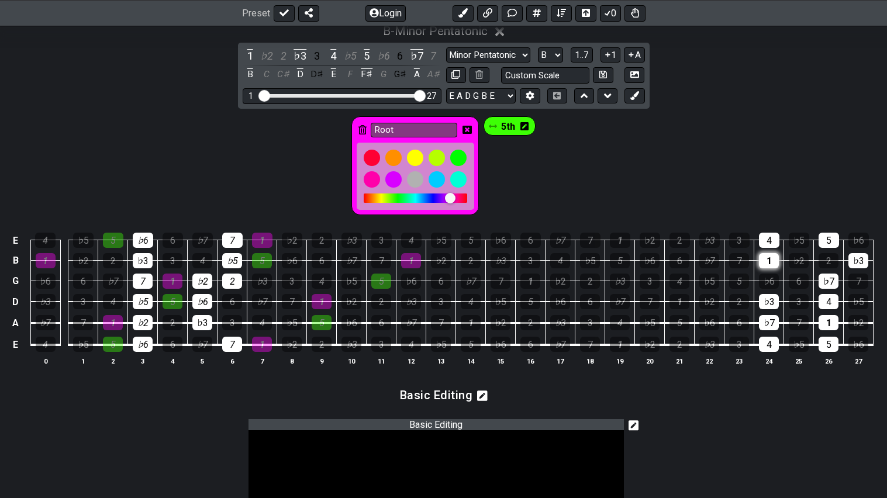
click at [774, 262] on div "1" at bounding box center [769, 260] width 20 height 15
click at [766, 237] on div "4" at bounding box center [769, 240] width 20 height 15
click at [817, 242] on td "2" at bounding box center [829, 250] width 30 height 20
click at [822, 243] on div "5" at bounding box center [829, 240] width 20 height 15
click at [825, 273] on td "♭7" at bounding box center [829, 271] width 30 height 20
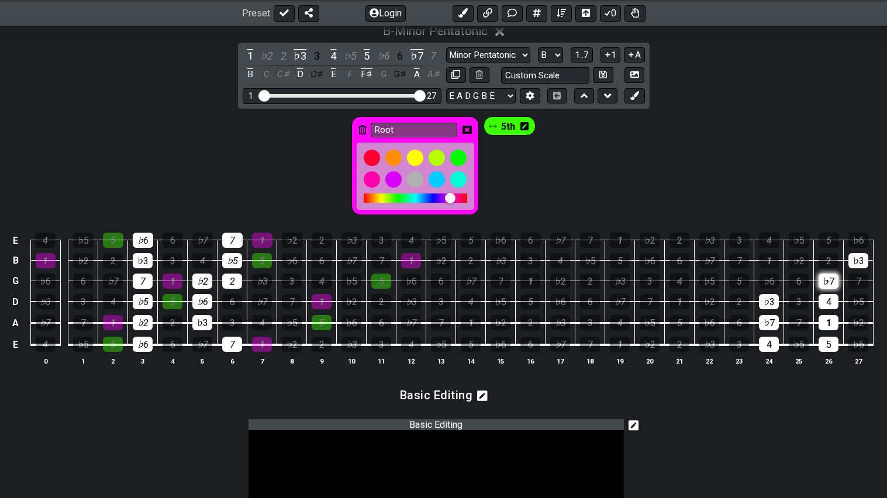
click at [828, 279] on div "♭7" at bounding box center [829, 281] width 20 height 15
click at [831, 295] on div "4" at bounding box center [829, 301] width 20 height 15
click at [839, 321] on td "1" at bounding box center [829, 313] width 30 height 22
click at [837, 321] on div "1" at bounding box center [829, 322] width 20 height 15
click at [865, 256] on div "♭3" at bounding box center [859, 260] width 20 height 15
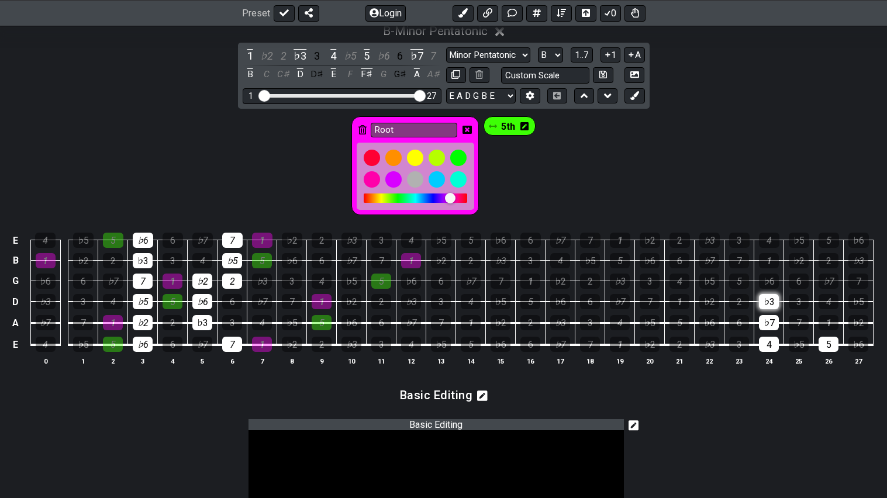
click at [776, 300] on div "♭3" at bounding box center [769, 301] width 20 height 15
click at [768, 313] on td "♭7" at bounding box center [770, 313] width 30 height 22
click at [768, 319] on div "♭7" at bounding box center [769, 322] width 20 height 15
click at [764, 345] on div "4" at bounding box center [769, 344] width 20 height 15
click at [828, 345] on div "5" at bounding box center [829, 344] width 20 height 15
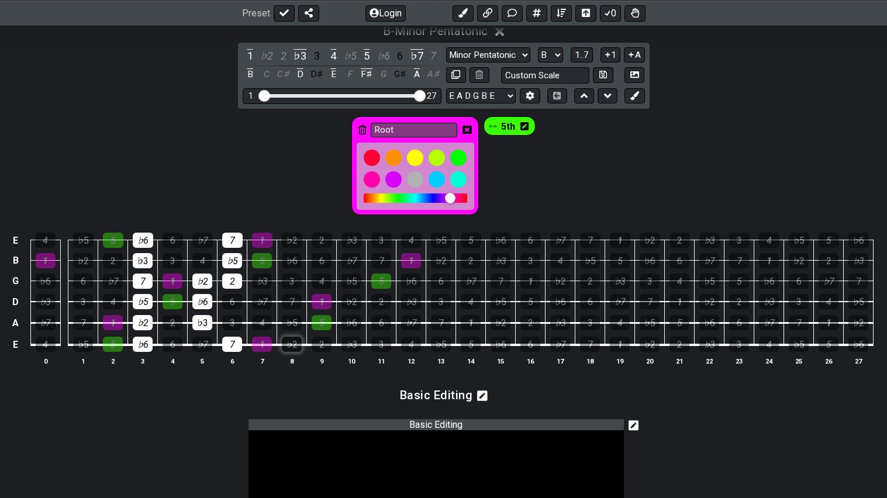
click at [299, 346] on div "♭2" at bounding box center [292, 344] width 20 height 15
click at [291, 319] on div "♭5" at bounding box center [292, 322] width 20 height 15
click at [290, 303] on div "7" at bounding box center [292, 301] width 20 height 15
click at [230, 279] on div "2" at bounding box center [232, 281] width 20 height 15
click at [256, 281] on div "♭3" at bounding box center [262, 281] width 20 height 15
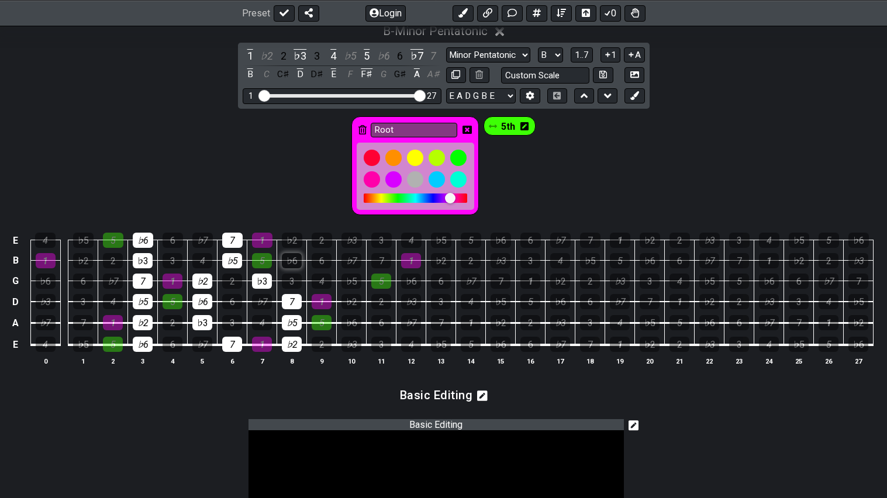
click at [299, 261] on div "♭6" at bounding box center [292, 260] width 20 height 15
click at [298, 246] on div "♭2" at bounding box center [292, 240] width 20 height 15
click at [359, 348] on div "♭3" at bounding box center [352, 344] width 20 height 15
click at [356, 332] on td "♭3" at bounding box center [352, 334] width 30 height 22
click at [356, 327] on div "♭6" at bounding box center [352, 322] width 20 height 15
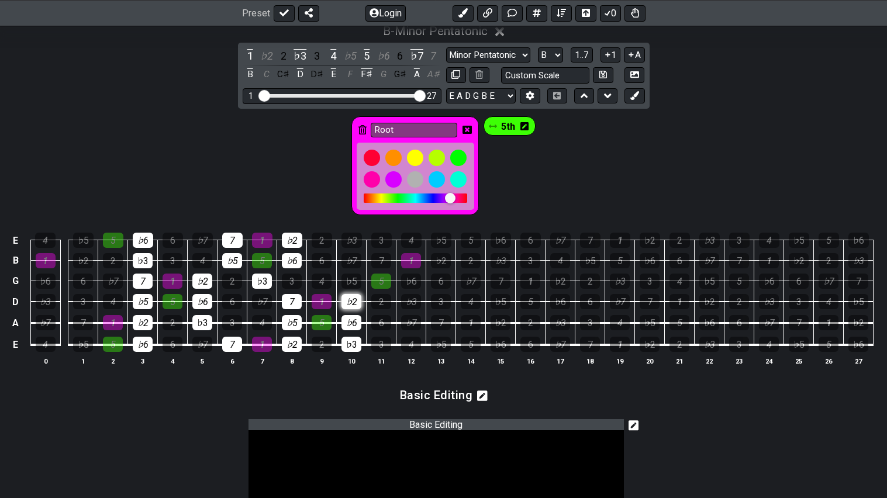
click at [355, 303] on div "♭2" at bounding box center [352, 301] width 20 height 15
click at [356, 277] on div "♭5" at bounding box center [352, 281] width 20 height 15
click at [375, 265] on div "7" at bounding box center [381, 260] width 20 height 15
click at [350, 275] on div "♭5" at bounding box center [352, 281] width 20 height 15
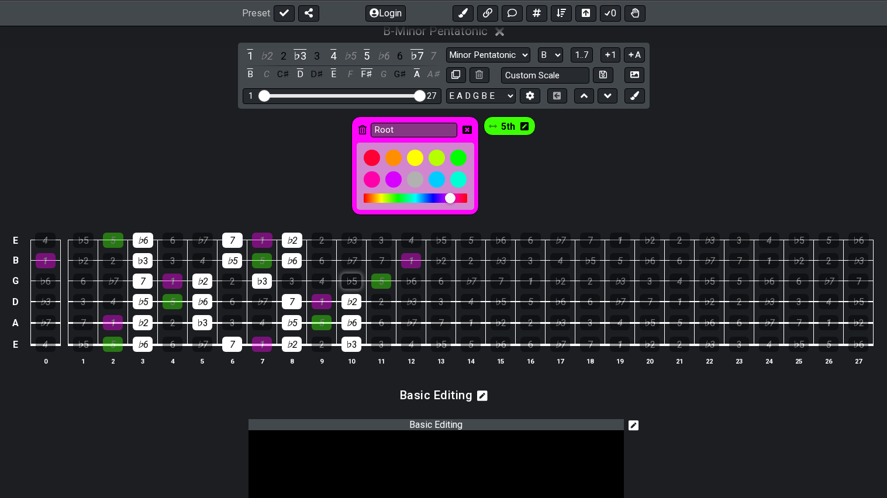
click at [359, 280] on div "♭5" at bounding box center [352, 281] width 20 height 15
click at [387, 254] on div "7" at bounding box center [381, 260] width 20 height 15
click at [355, 236] on div "♭3" at bounding box center [352, 240] width 20 height 15
click at [187, 106] on div "B - Minor Pentatonic 1 ♭2 2 ♭3 3 4 ♭5 5 ♭6 6 ♭7 7 B C C♯ D D♯ E F F♯ G G♯ A A♯ …" at bounding box center [443, 199] width 887 height 365
click at [468, 125] on icon at bounding box center [467, 129] width 9 height 9
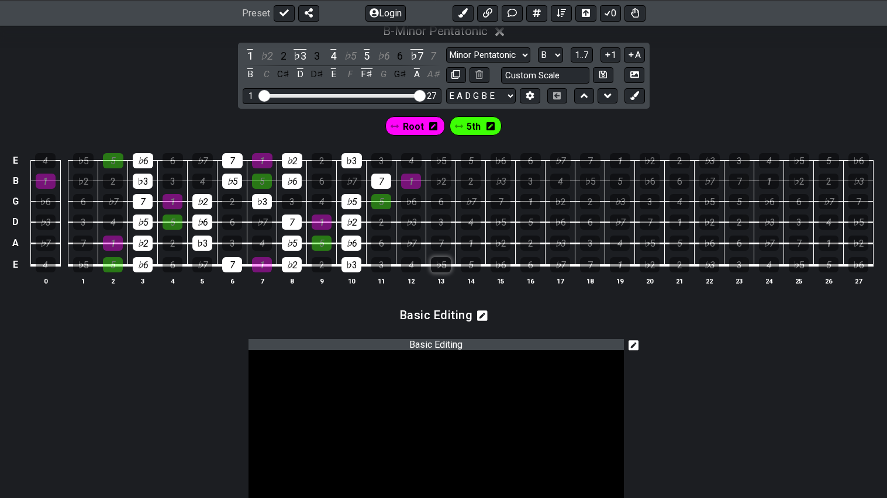
click at [444, 265] on div "♭5" at bounding box center [441, 264] width 20 height 15
click at [441, 244] on div "7" at bounding box center [441, 243] width 20 height 15
click at [416, 225] on div "♭3" at bounding box center [411, 222] width 20 height 15
click at [412, 201] on div "♭6" at bounding box center [411, 201] width 20 height 15
click at [388, 182] on div "7" at bounding box center [381, 181] width 20 height 15
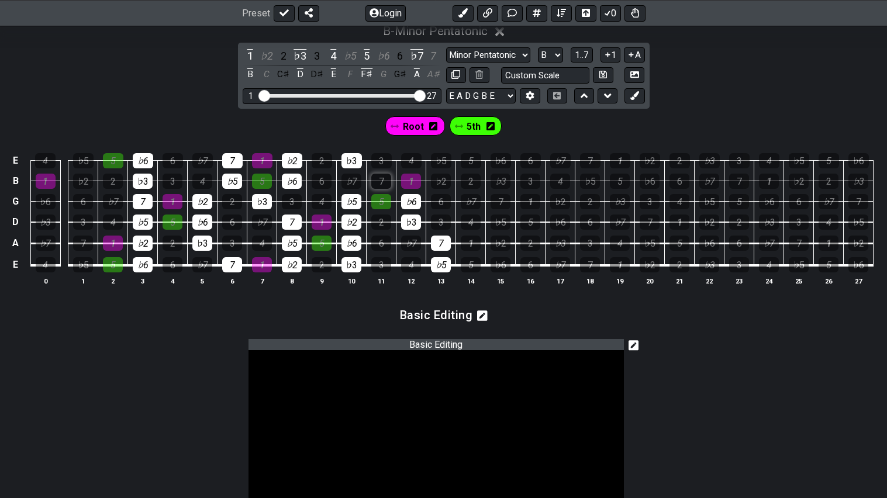
click at [381, 181] on div "7" at bounding box center [381, 181] width 20 height 15
click at [443, 181] on div "♭2" at bounding box center [441, 181] width 20 height 15
click at [443, 161] on div "♭5" at bounding box center [441, 160] width 20 height 15
click at [508, 264] on div "♭6" at bounding box center [501, 264] width 20 height 15
click at [505, 252] on td "♭6" at bounding box center [501, 254] width 30 height 22
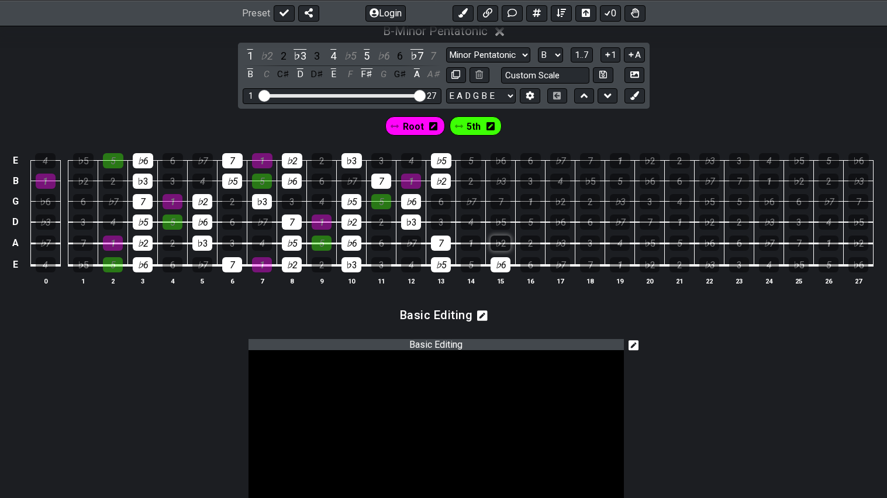
click at [506, 246] on div "♭2" at bounding box center [501, 243] width 20 height 15
click at [507, 218] on div "♭5" at bounding box center [501, 222] width 20 height 15
click at [504, 197] on div "7" at bounding box center [501, 201] width 20 height 15
click at [505, 187] on div "♭3" at bounding box center [501, 181] width 20 height 15
click at [504, 153] on div "♭6" at bounding box center [501, 160] width 20 height 15
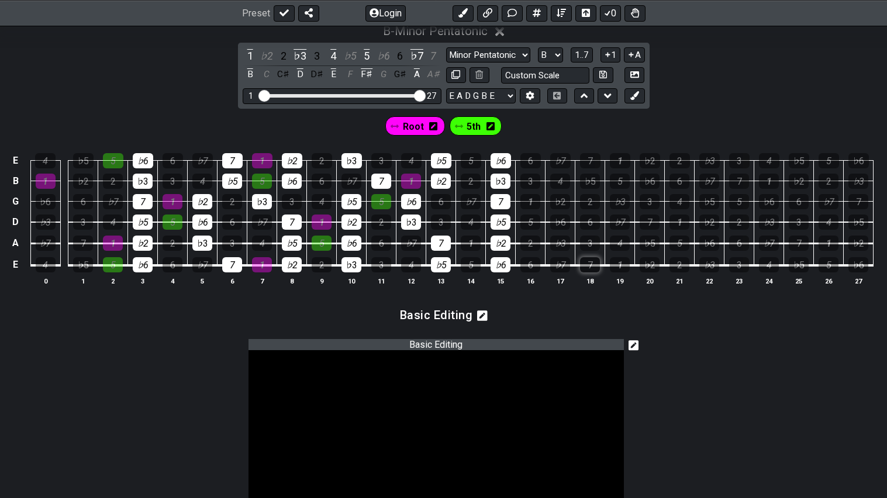
click at [597, 267] on div "7" at bounding box center [590, 264] width 20 height 15
click at [595, 247] on div "3" at bounding box center [590, 243] width 20 height 15
click at [594, 222] on div "6" at bounding box center [590, 222] width 20 height 15
click at [588, 223] on div "6" at bounding box center [590, 222] width 20 height 15
click at [566, 219] on div "♭6" at bounding box center [560, 222] width 20 height 15
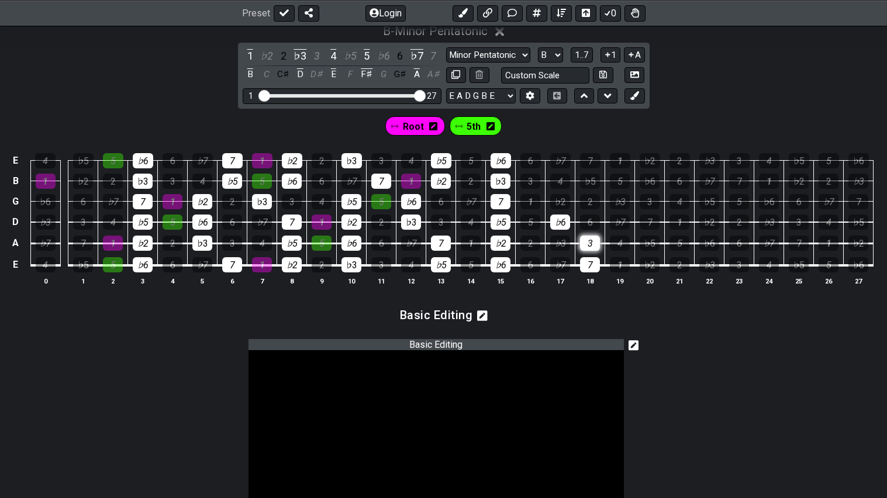
click at [586, 244] on div "3" at bounding box center [590, 243] width 20 height 15
click at [569, 242] on div "♭3" at bounding box center [560, 243] width 20 height 15
click at [564, 194] on div "♭2" at bounding box center [560, 201] width 20 height 15
click at [591, 174] on div "♭5" at bounding box center [590, 181] width 20 height 15
click at [592, 160] on div "7" at bounding box center [590, 160] width 20 height 15
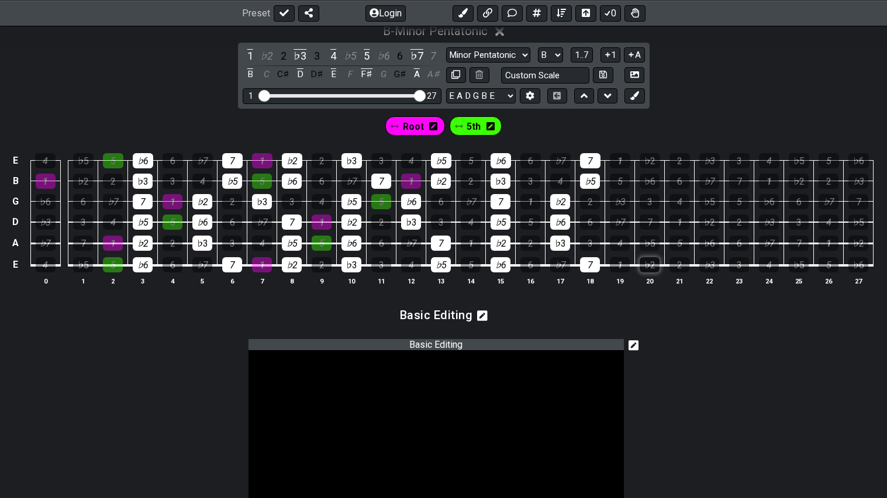
click at [649, 261] on div "♭2" at bounding box center [650, 264] width 20 height 15
click at [645, 244] on div "♭5" at bounding box center [650, 243] width 20 height 15
click at [649, 226] on div "7" at bounding box center [650, 222] width 20 height 15
click at [622, 206] on div "♭3" at bounding box center [620, 201] width 20 height 15
click at [649, 180] on div "♭6" at bounding box center [650, 181] width 20 height 15
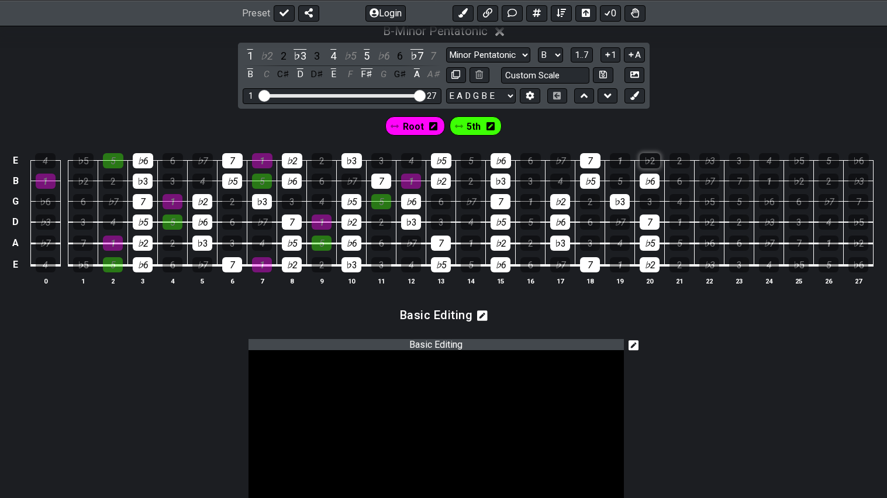
click at [647, 159] on div "♭2" at bounding box center [650, 160] width 20 height 15
click at [708, 204] on div "♭5" at bounding box center [710, 201] width 20 height 15
click at [729, 181] on div "7" at bounding box center [739, 181] width 20 height 15
click at [716, 157] on div "♭3" at bounding box center [710, 160] width 20 height 15
click at [708, 218] on div "♭2" at bounding box center [710, 222] width 20 height 15
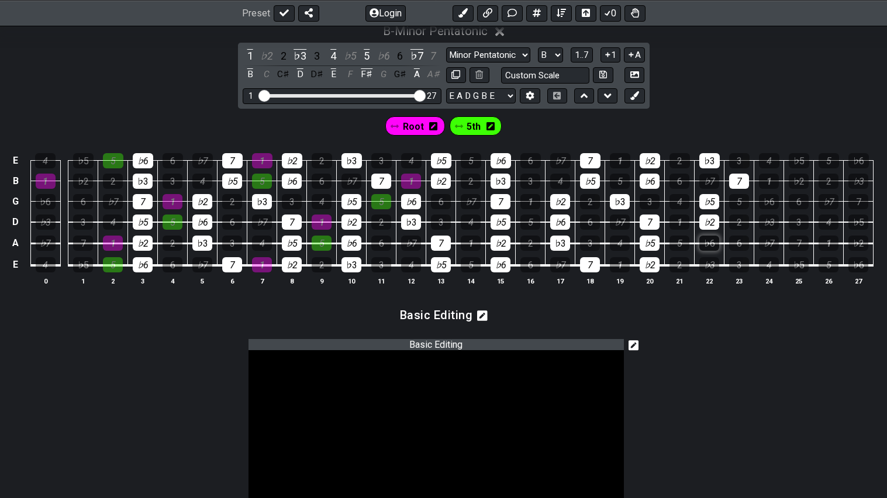
click at [708, 241] on div "♭6" at bounding box center [710, 243] width 20 height 15
click at [728, 257] on td "3" at bounding box center [740, 254] width 30 height 22
click at [732, 257] on div "3" at bounding box center [739, 264] width 20 height 15
click at [735, 266] on div "3" at bounding box center [739, 264] width 20 height 15
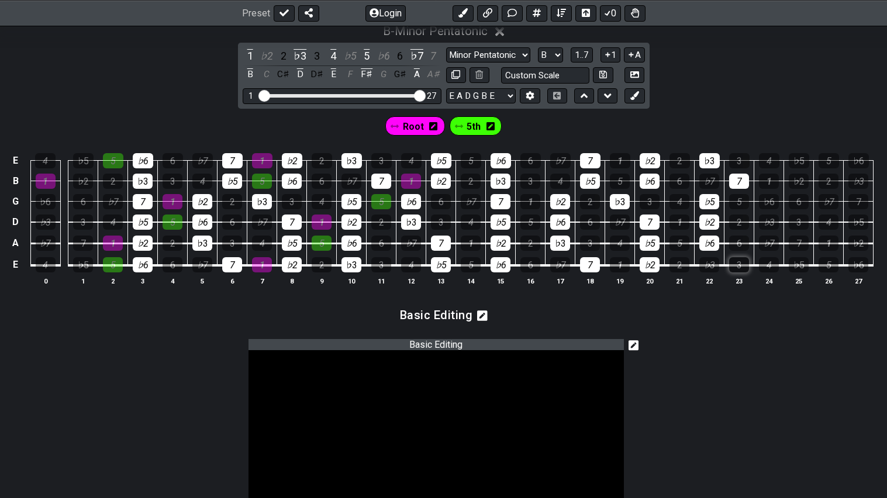
click at [739, 260] on div "3" at bounding box center [739, 264] width 20 height 15
click at [714, 263] on div "♭3" at bounding box center [710, 264] width 20 height 15
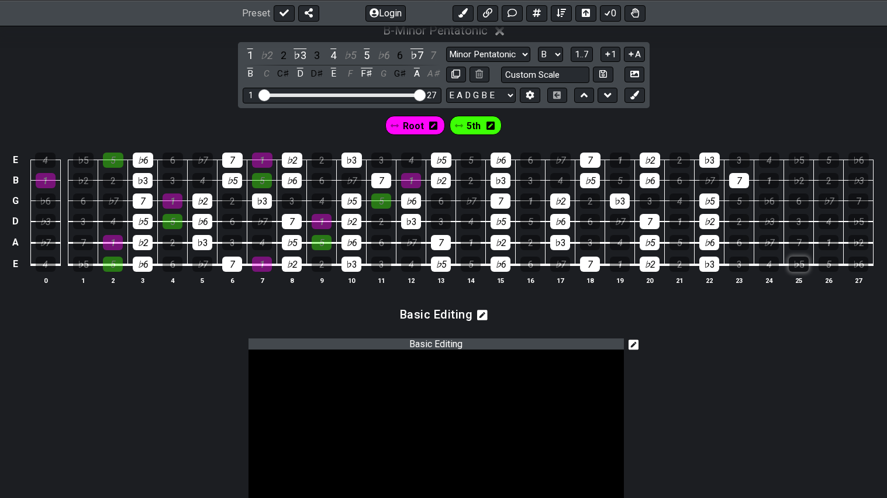
click at [801, 261] on div "♭5" at bounding box center [799, 264] width 20 height 15
click at [804, 248] on div "7" at bounding box center [799, 242] width 20 height 15
click at [769, 214] on div "♭3" at bounding box center [769, 221] width 20 height 15
click at [768, 207] on div "♭6" at bounding box center [769, 201] width 20 height 15
click at [790, 177] on div "♭2" at bounding box center [799, 180] width 20 height 15
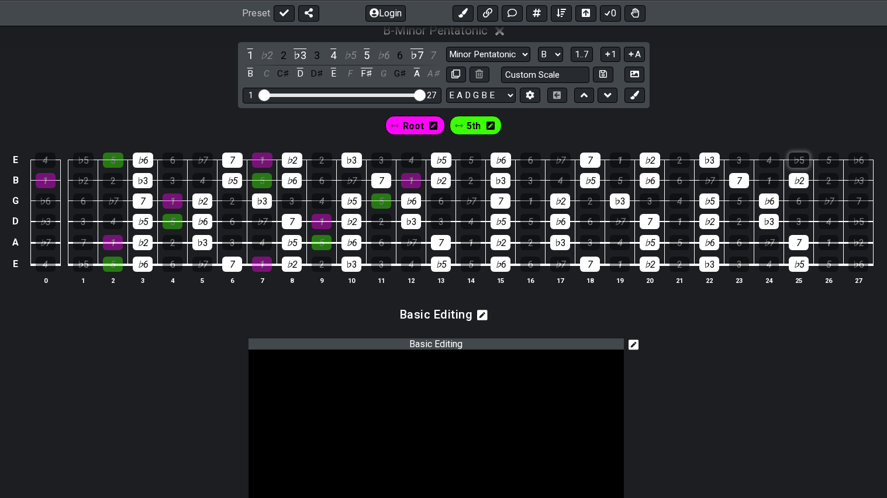
click at [807, 159] on div "♭5" at bounding box center [799, 160] width 20 height 15
click at [80, 268] on div "♭5" at bounding box center [83, 264] width 20 height 15
click at [39, 244] on div "♭7" at bounding box center [46, 242] width 20 height 15
click at [40, 215] on div "♭3" at bounding box center [46, 221] width 20 height 15
click at [43, 221] on div "♭3" at bounding box center [46, 221] width 20 height 15
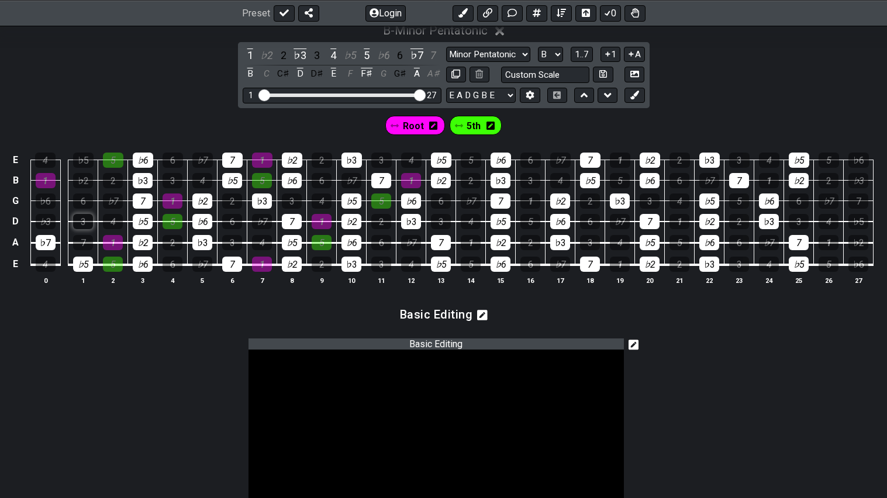
click at [73, 221] on div "3" at bounding box center [83, 221] width 20 height 15
click at [42, 198] on div "♭6" at bounding box center [46, 201] width 20 height 15
click at [88, 174] on div "♭2" at bounding box center [83, 180] width 20 height 15
click at [91, 163] on div "♭5" at bounding box center [83, 160] width 20 height 15
click at [84, 223] on div "3" at bounding box center [83, 221] width 20 height 15
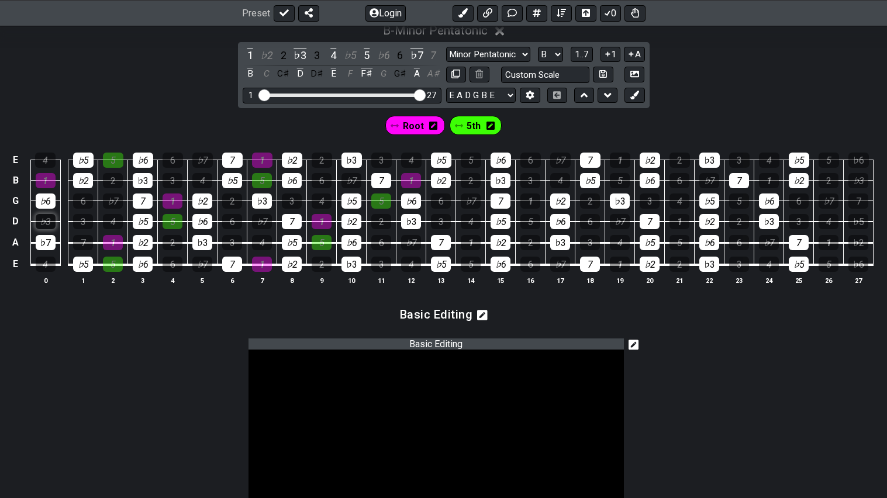
click at [49, 222] on div "♭3" at bounding box center [46, 221] width 20 height 15
click at [53, 240] on div "♭7" at bounding box center [46, 242] width 20 height 15
click at [79, 243] on div "7" at bounding box center [83, 242] width 20 height 15
click at [861, 163] on div "♭6" at bounding box center [859, 160] width 20 height 15
click at [860, 177] on div "♭3" at bounding box center [859, 180] width 20 height 15
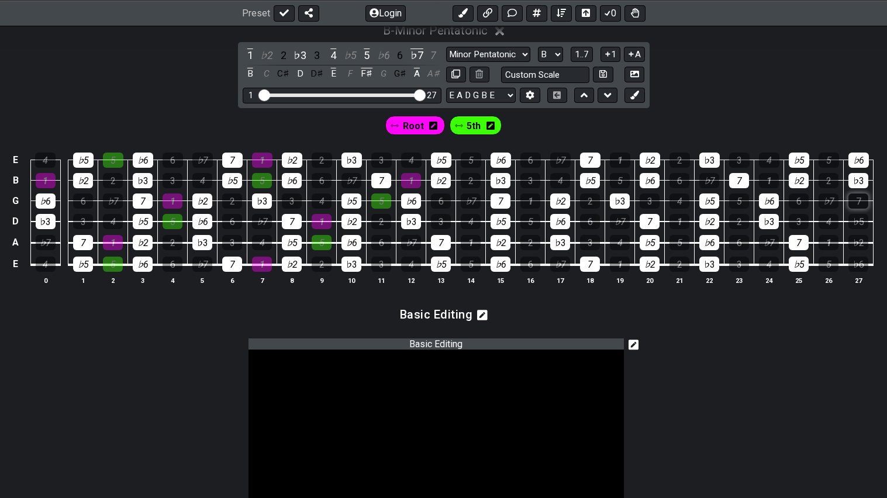
click at [862, 198] on div "7" at bounding box center [859, 201] width 20 height 15
click at [861, 219] on div "♭5" at bounding box center [859, 221] width 20 height 15
click at [862, 242] on div "♭2" at bounding box center [859, 242] width 20 height 15
click at [861, 263] on div "♭6" at bounding box center [859, 264] width 20 height 15
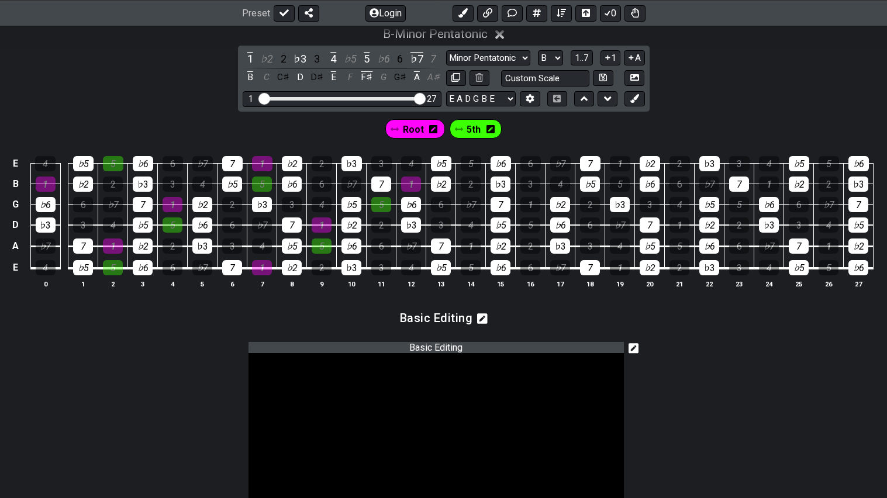
click at [433, 126] on icon at bounding box center [433, 129] width 8 height 8
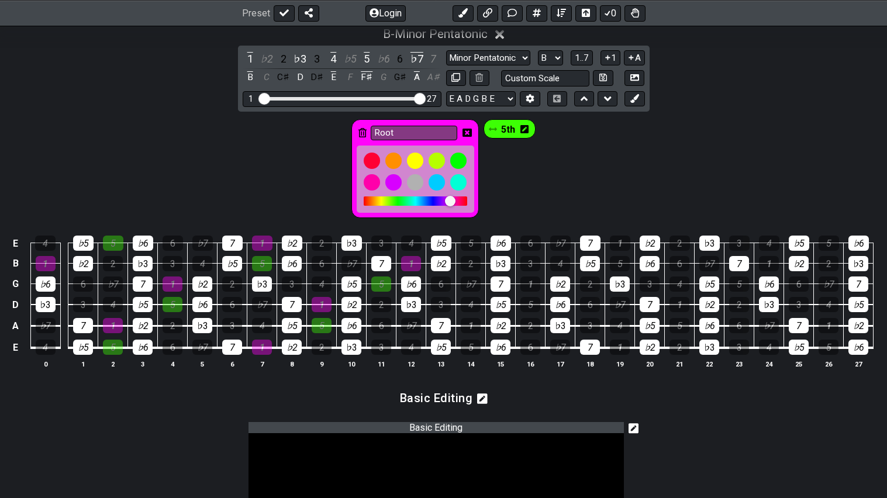
click at [469, 131] on icon at bounding box center [467, 133] width 9 height 8
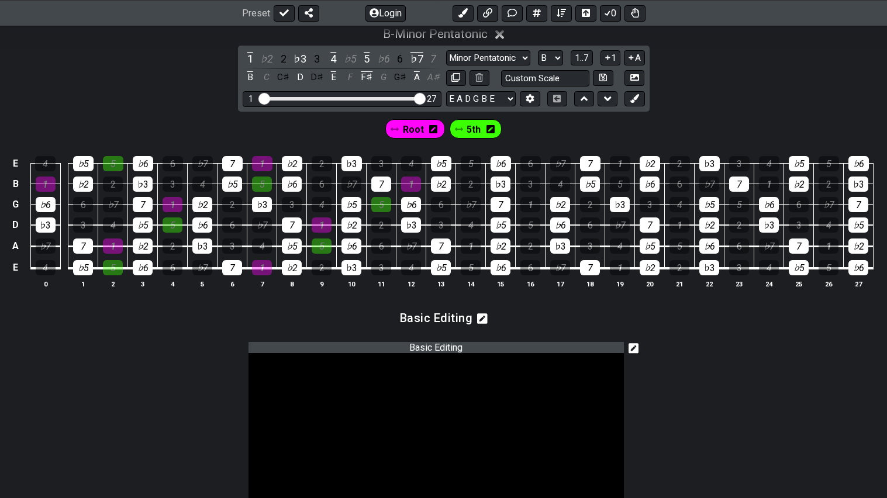
click at [484, 128] on div "5th" at bounding box center [476, 128] width 53 height 19
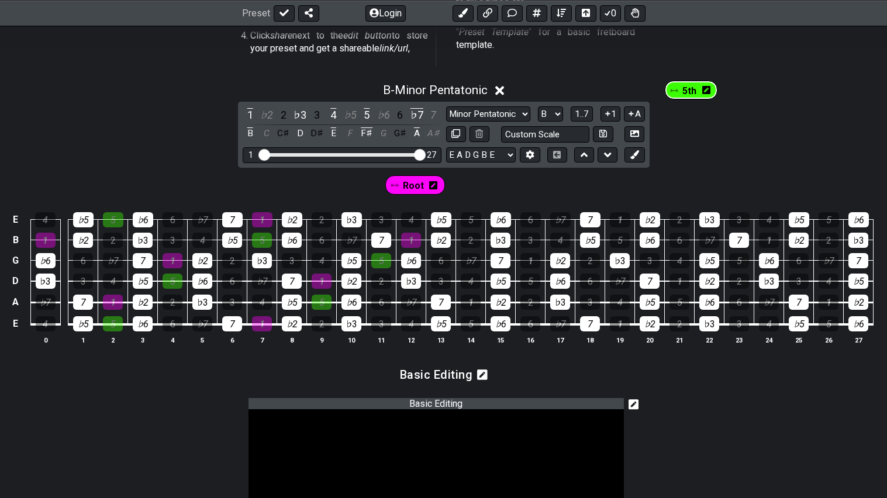
drag, startPoint x: 476, startPoint y: 127, endPoint x: 701, endPoint y: 94, distance: 228.2
click at [701, 94] on div "B - Minor Pentatonic 1 ♭2 2 ♭3 3 4 ♭5 5 ♭6 6 ♭7 7 B C C♯ D D♯ E F F♯ G G♯ A A♯ …" at bounding box center [443, 218] width 887 height 285
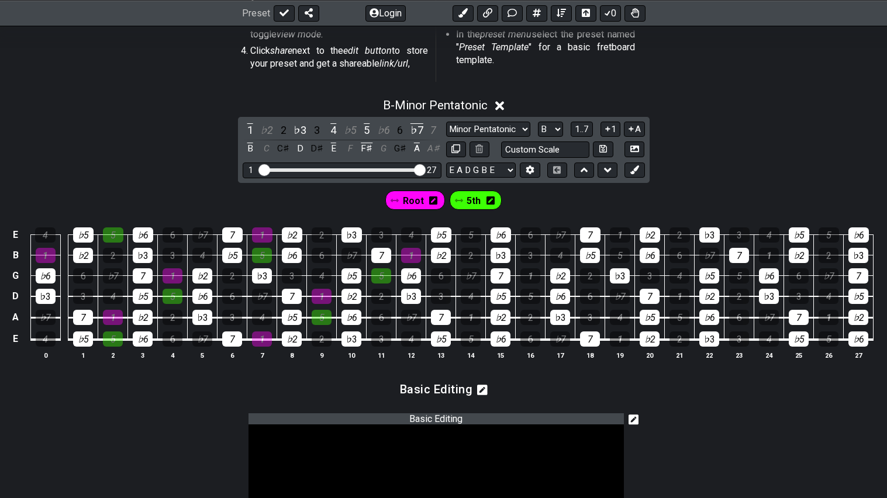
click at [701, 94] on div "B - Minor Pentatonic" at bounding box center [443, 102] width 887 height 22
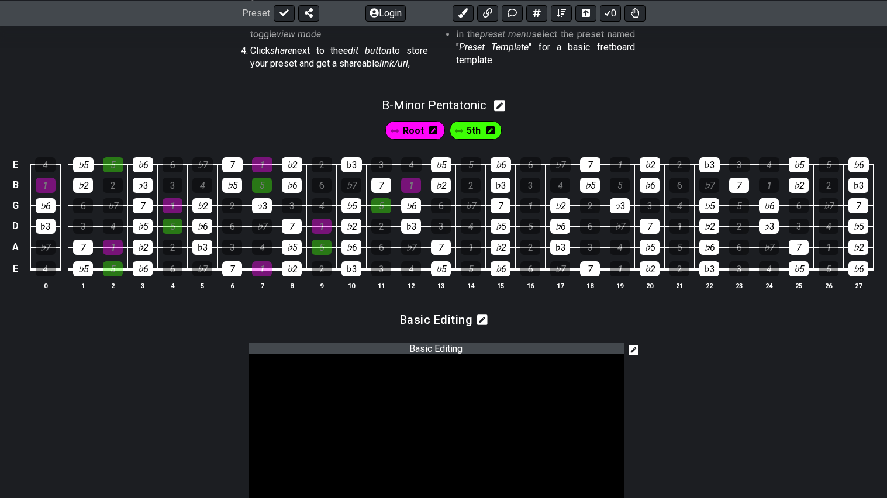
click at [502, 102] on icon at bounding box center [499, 106] width 11 height 11
select select "B"
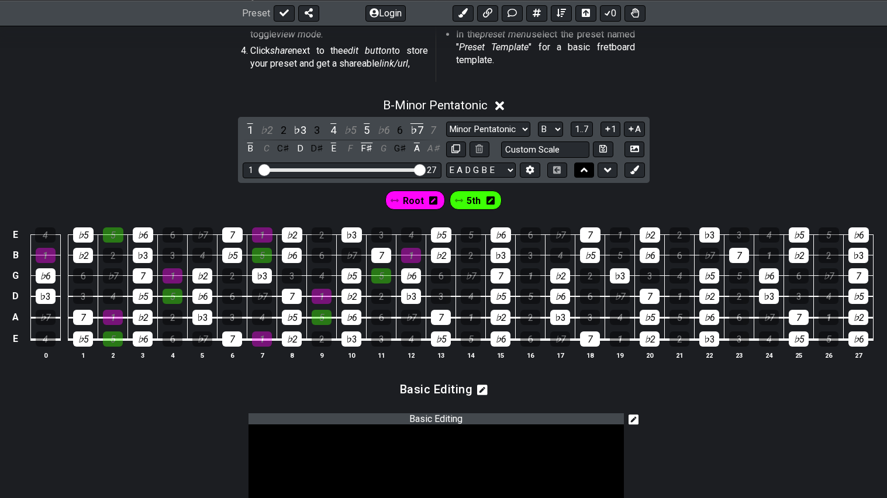
click at [580, 163] on button at bounding box center [584, 171] width 20 height 16
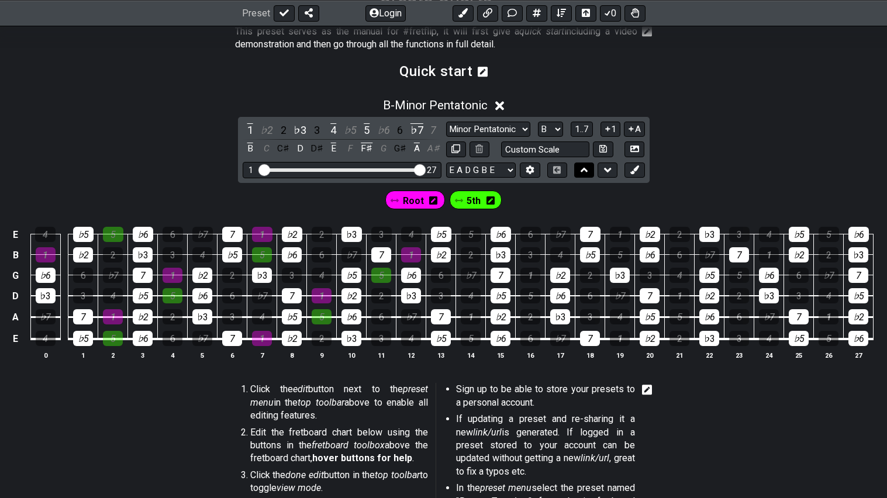
click at [580, 163] on button at bounding box center [584, 171] width 20 height 16
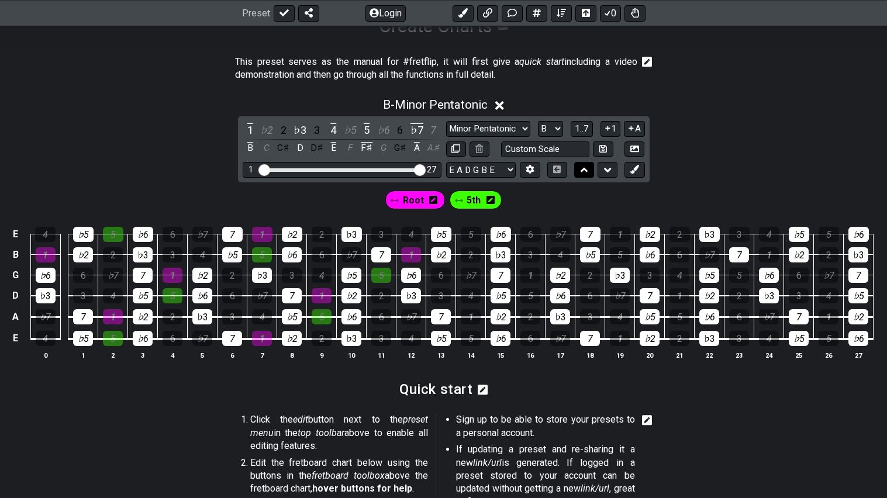
click at [580, 163] on button at bounding box center [584, 170] width 20 height 16
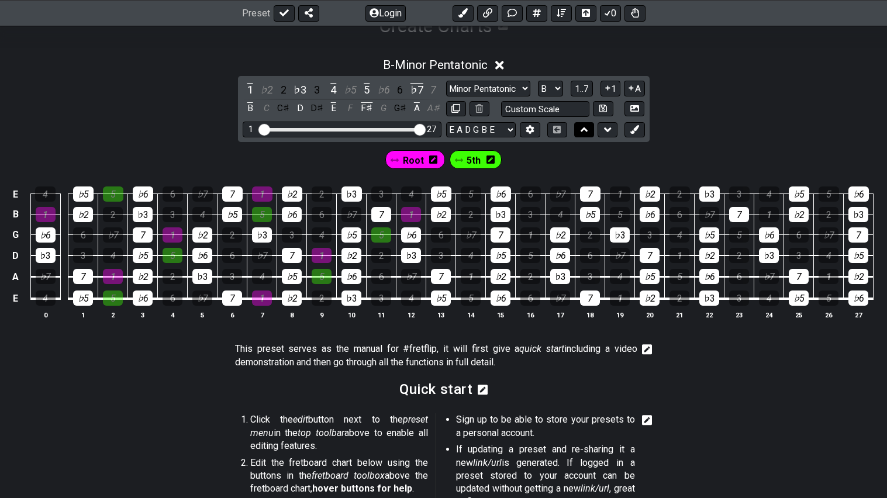
scroll to position [168, 0]
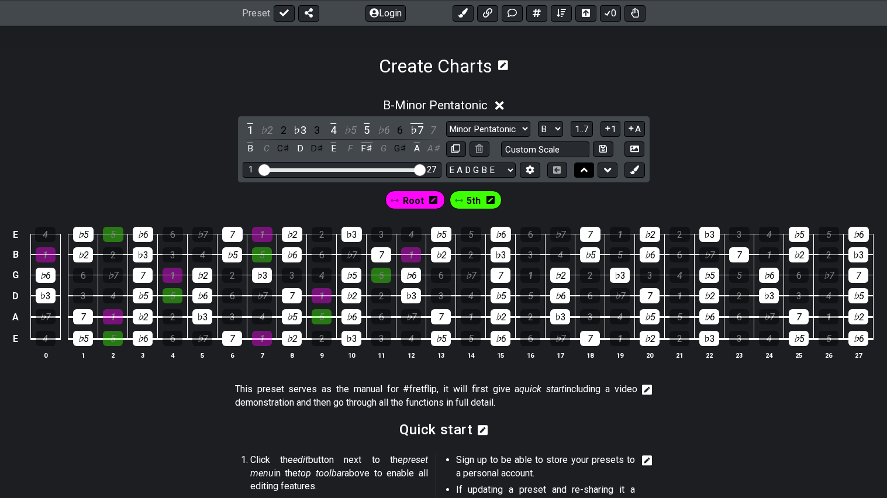
click at [580, 163] on button at bounding box center [584, 171] width 20 height 16
click at [582, 167] on icon at bounding box center [585, 170] width 8 height 12
click at [505, 64] on icon at bounding box center [503, 65] width 10 height 11
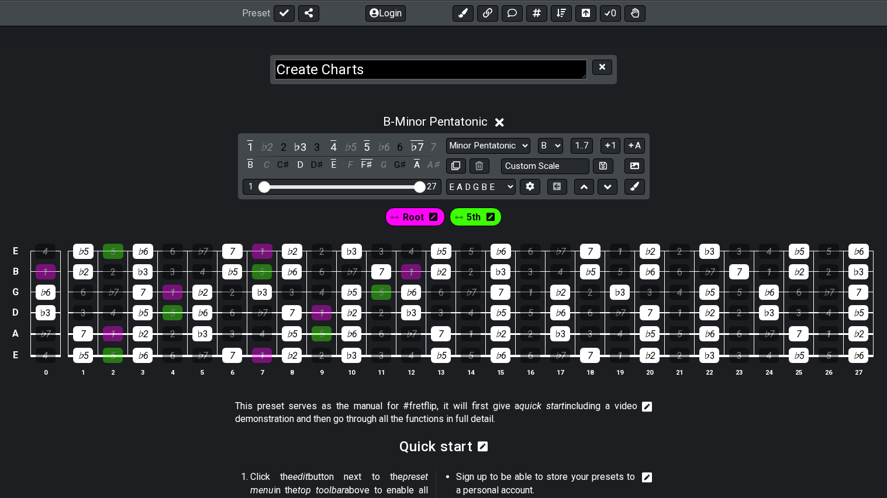
click at [482, 74] on textarea "Create Charts" at bounding box center [431, 70] width 312 height 20
click at [705, 67] on section "Create Charts" at bounding box center [443, 58] width 887 height 72
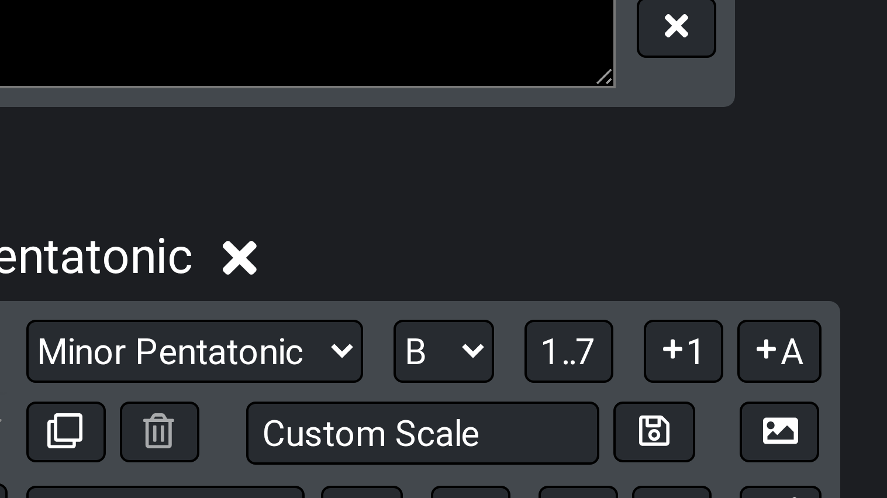
drag, startPoint x: 586, startPoint y: 78, endPoint x: 598, endPoint y: 81, distance: 13.2
click at [598, 81] on div "Create Charts" at bounding box center [444, 71] width 360 height 32
